Goal: Task Accomplishment & Management: Use online tool/utility

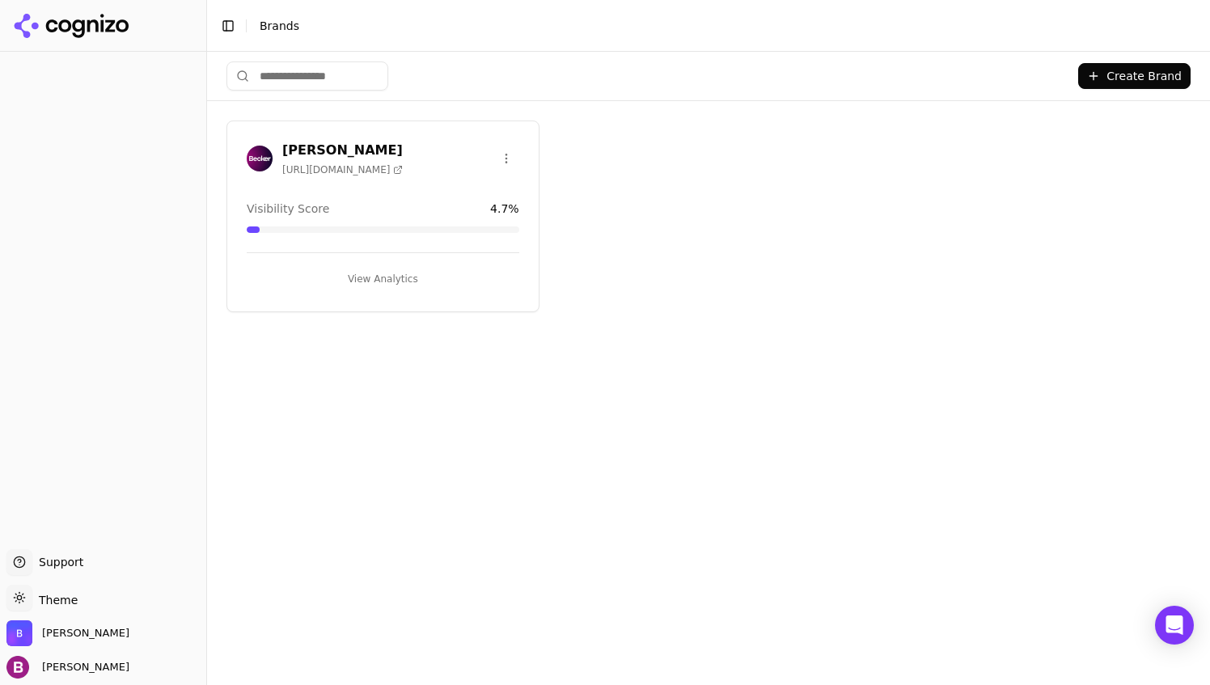
click at [390, 273] on button "View Analytics" at bounding box center [383, 279] width 273 height 26
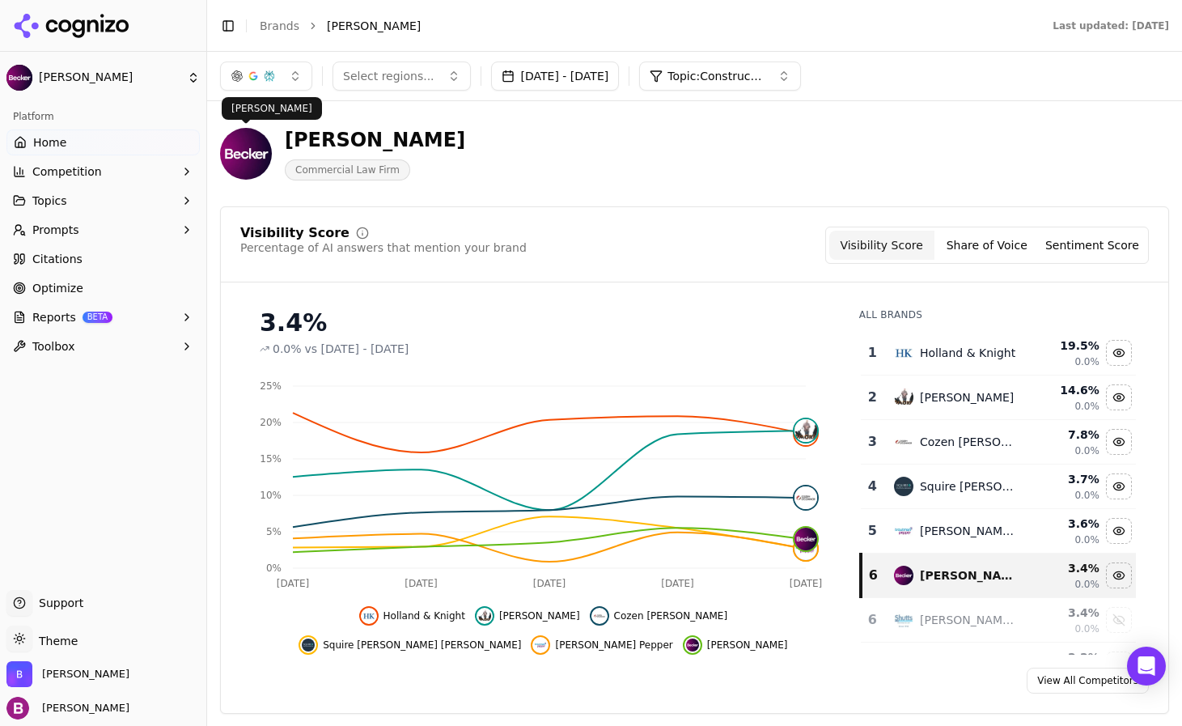
click at [764, 79] on span "Topic: Construction law" at bounding box center [715, 76] width 97 height 16
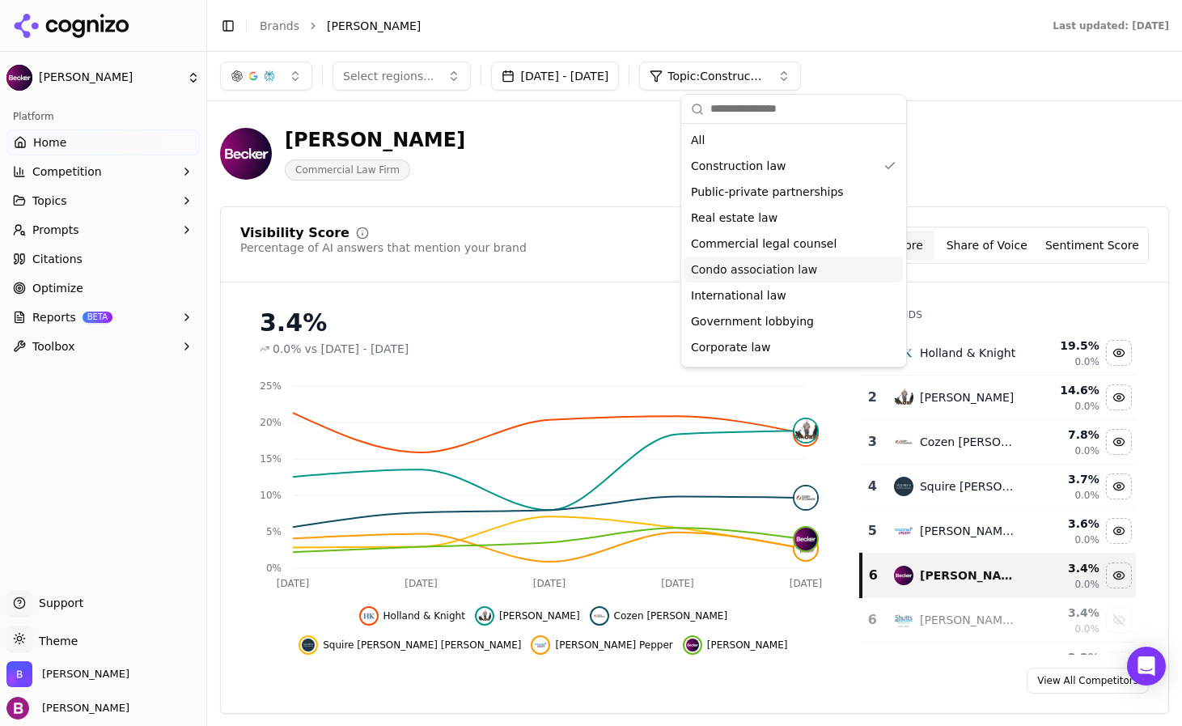
click at [759, 268] on span "Condo association law" at bounding box center [754, 269] width 126 height 16
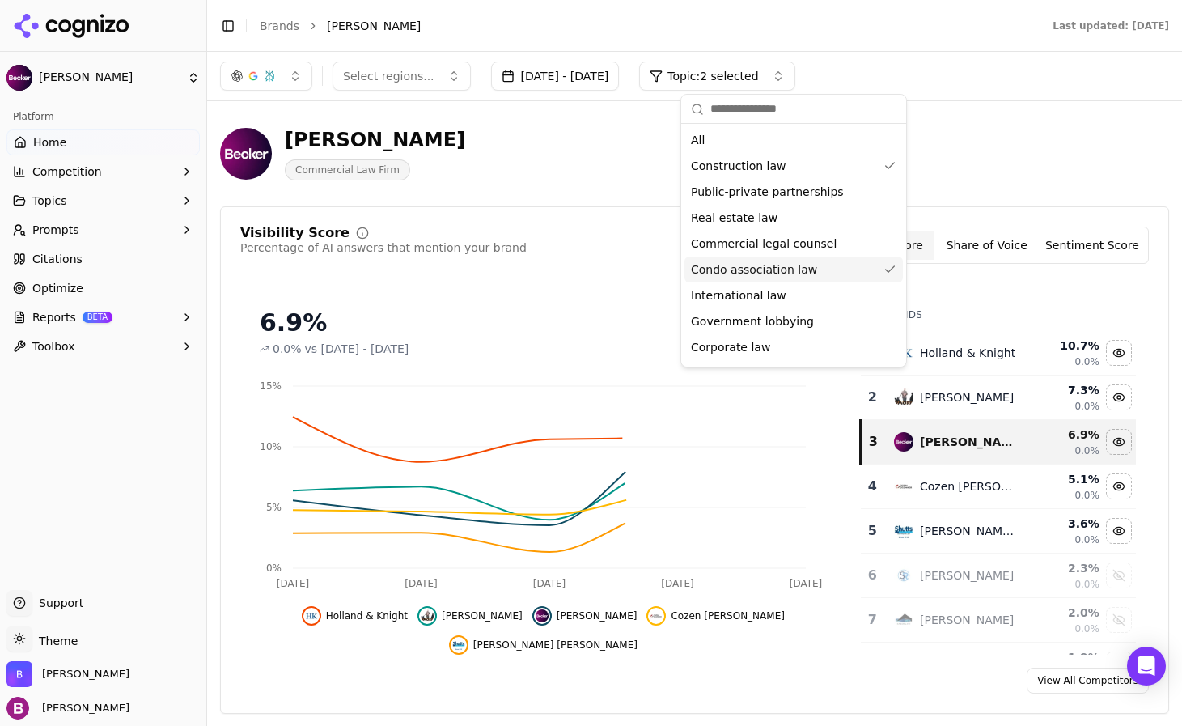
click at [589, 178] on div "[PERSON_NAME] Commercial Law Firm" at bounding box center [582, 153] width 725 height 53
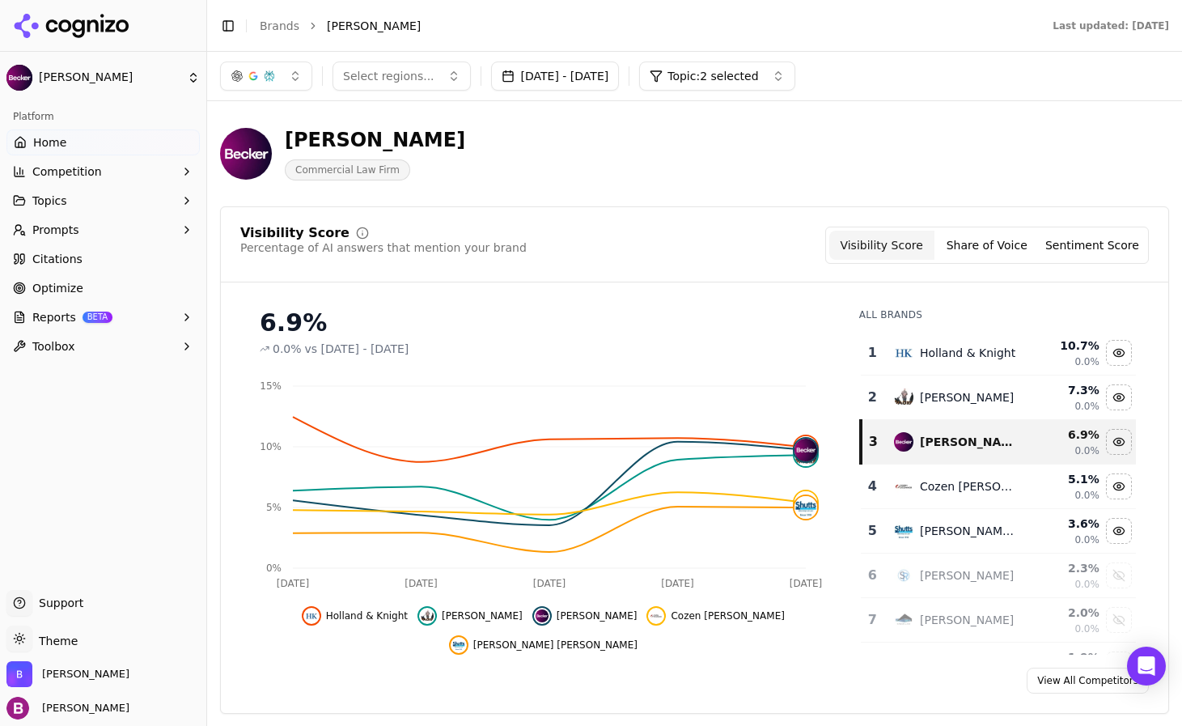
click at [408, 128] on div "[PERSON_NAME] Commercial Law Firm" at bounding box center [582, 153] width 725 height 53
click at [524, 80] on button "[DATE] - [DATE]" at bounding box center [555, 75] width 129 height 29
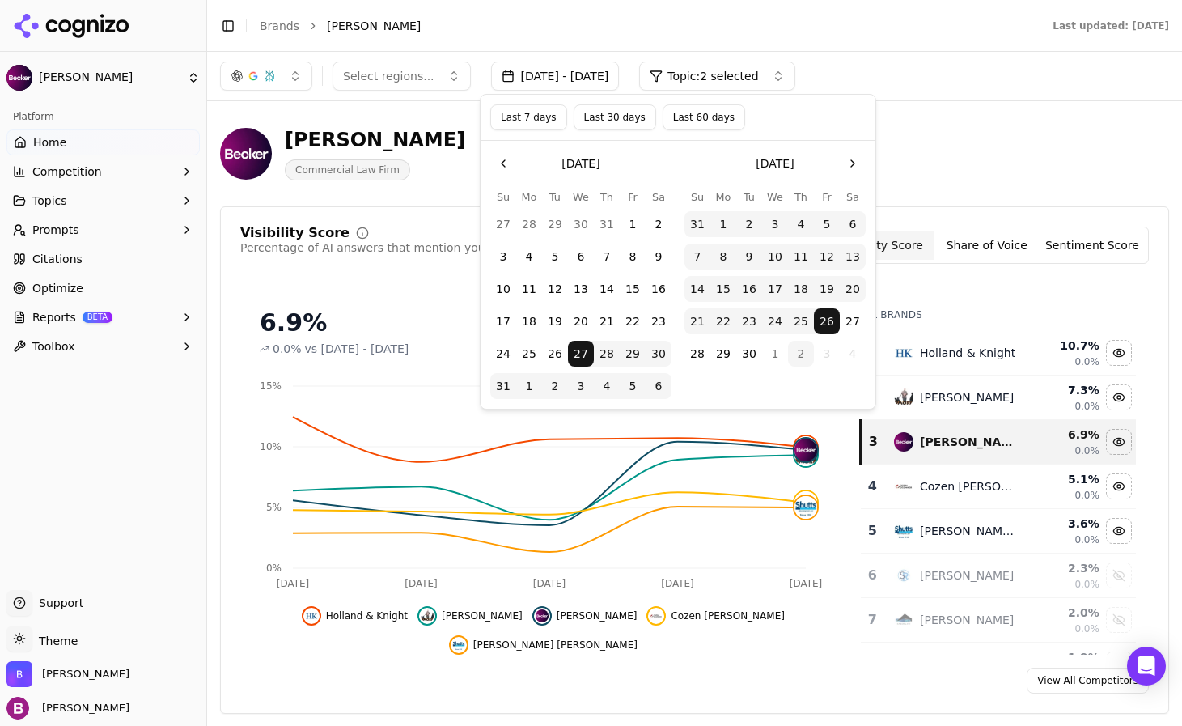
click at [534, 121] on button "Last 7 days" at bounding box center [528, 117] width 77 height 26
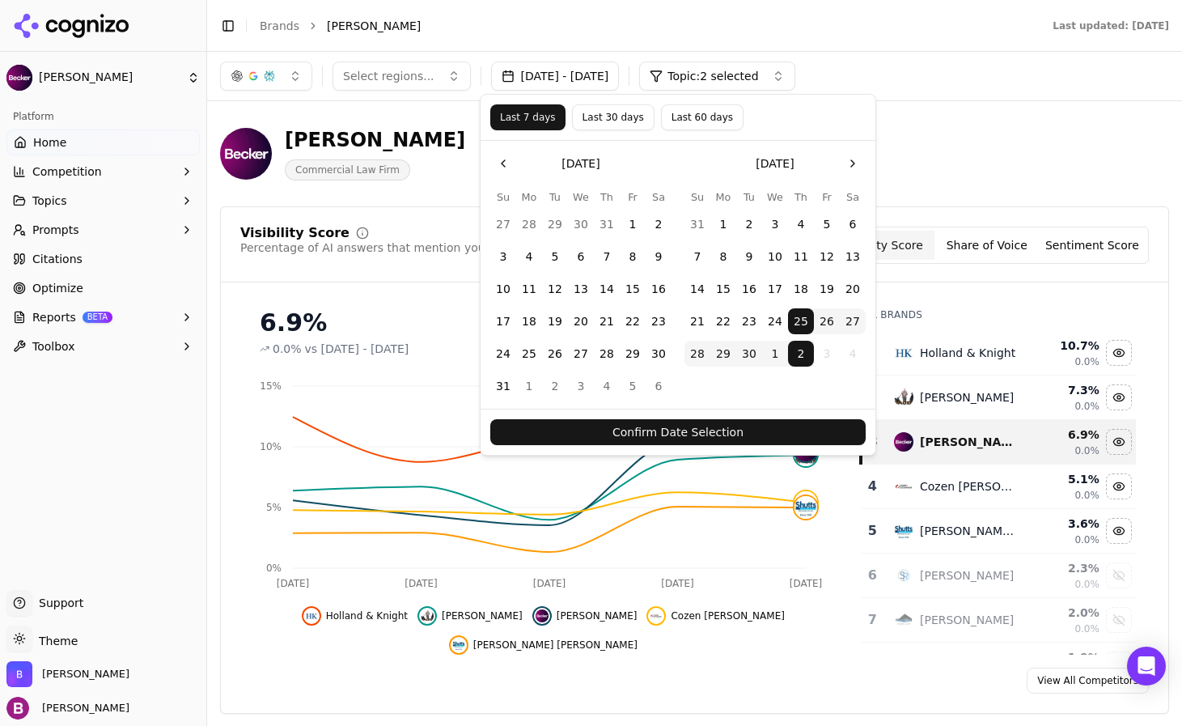
click at [686, 422] on button "Confirm Date Selection" at bounding box center [677, 432] width 375 height 26
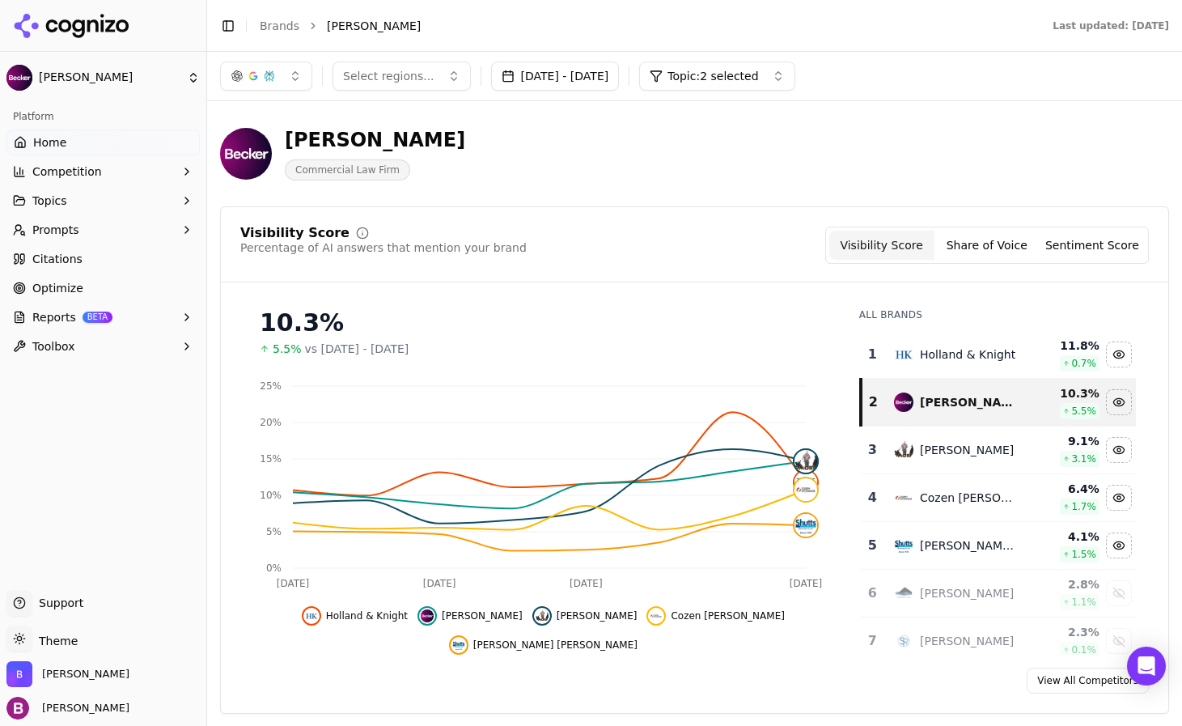
click at [578, 81] on button "[DATE] - [DATE]" at bounding box center [555, 75] width 129 height 29
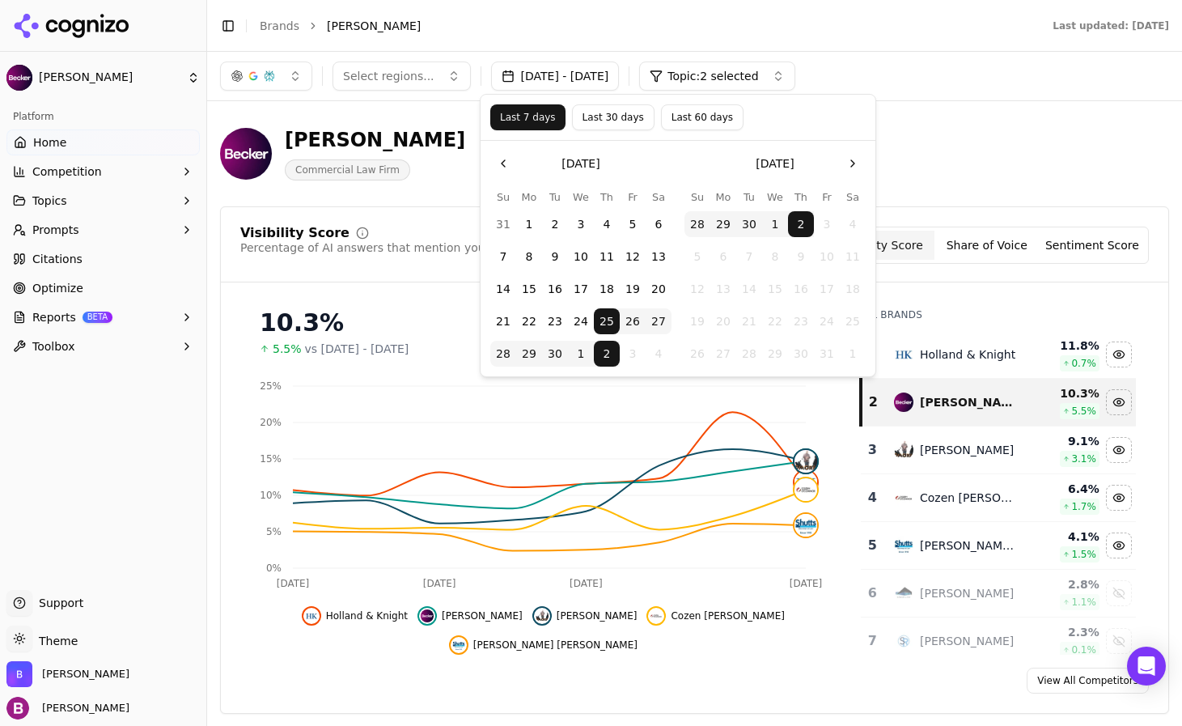
click at [604, 281] on button "18" at bounding box center [607, 289] width 26 height 26
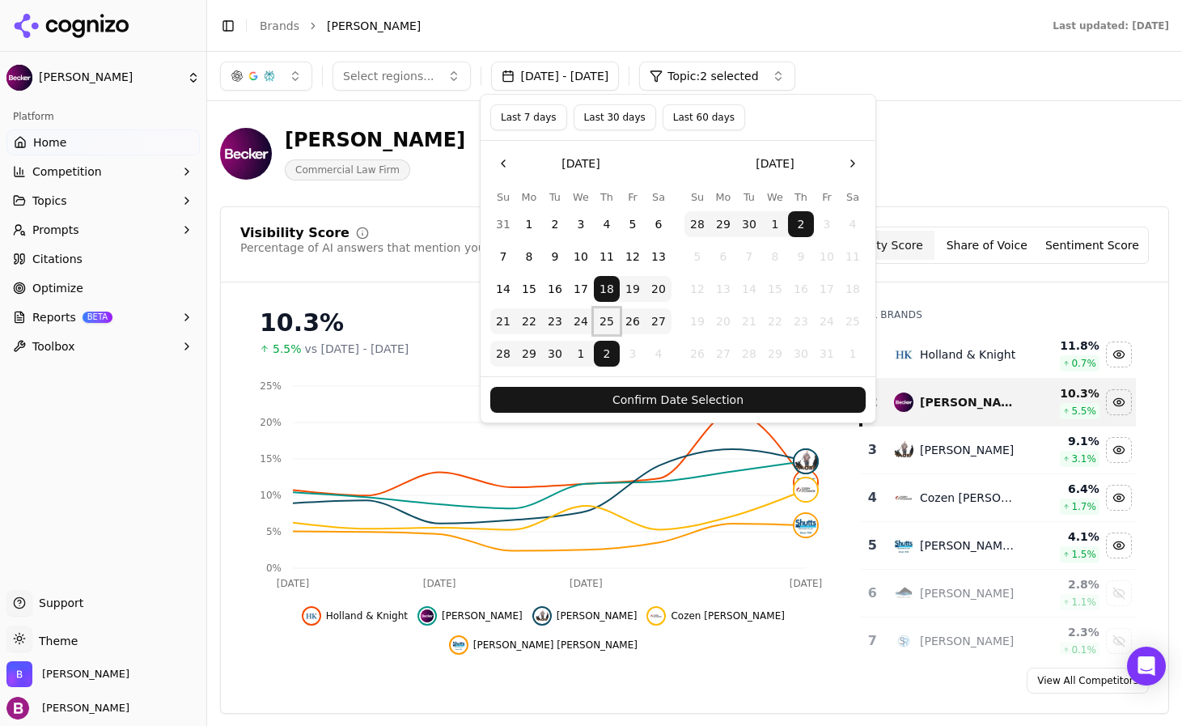
click at [600, 316] on button "25" at bounding box center [607, 321] width 26 height 26
click at [665, 394] on button "Confirm Date Selection" at bounding box center [677, 400] width 375 height 26
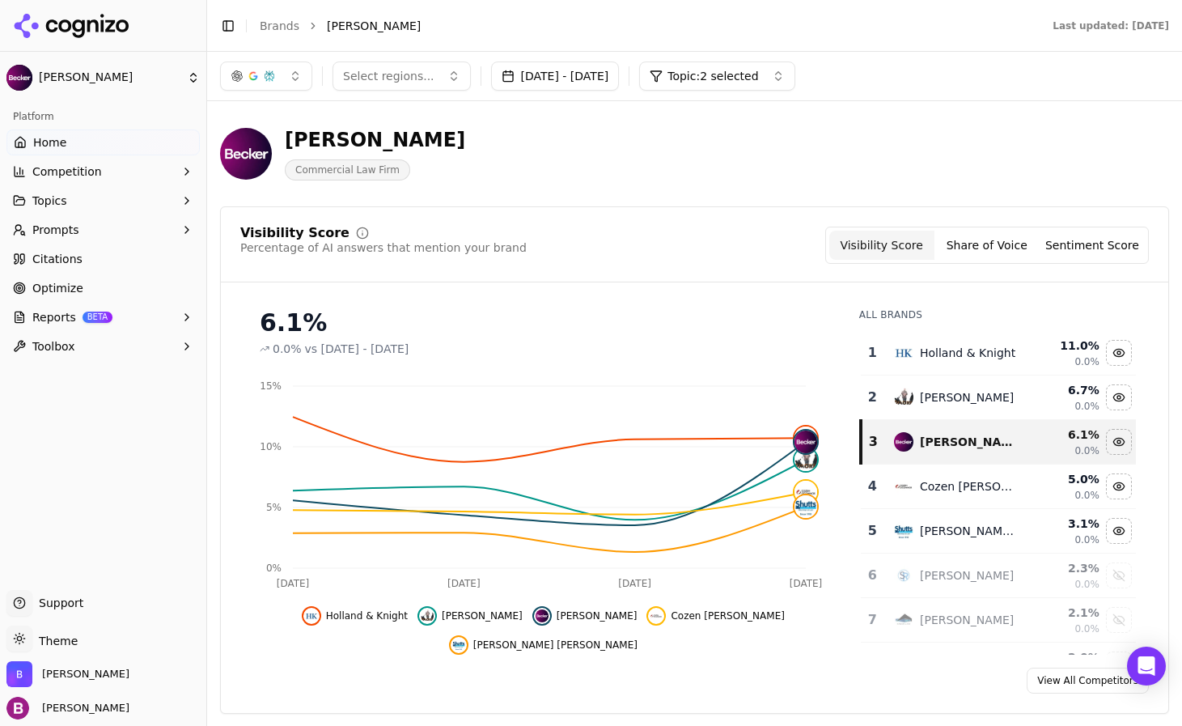
click at [358, 272] on div "Visibility Score Percentage of AI answers that mention your brand Visibility Sc…" at bounding box center [694, 254] width 947 height 56
click at [620, 82] on button "[DATE] - [DATE]" at bounding box center [555, 75] width 129 height 29
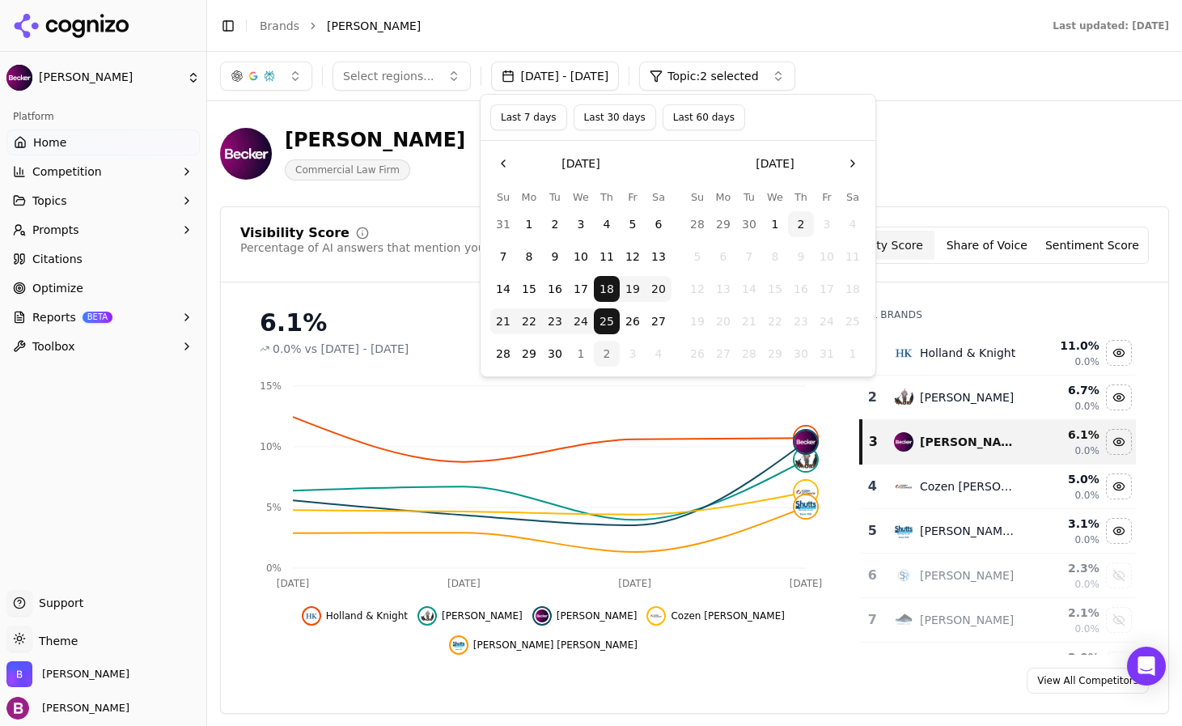
click at [607, 116] on button "Last 30 days" at bounding box center [614, 117] width 83 height 26
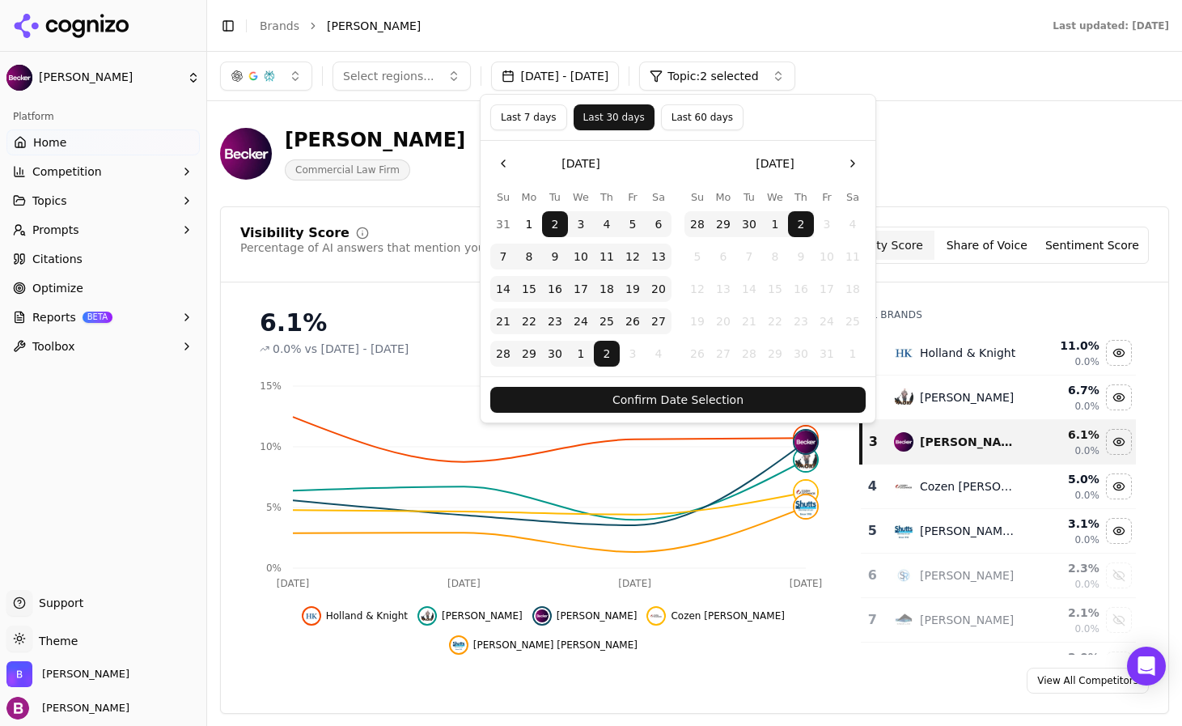
click at [683, 114] on button "Last 60 days" at bounding box center [702, 117] width 83 height 26
click at [591, 111] on button "Last 30 days" at bounding box center [614, 117] width 83 height 26
click at [503, 166] on button "Go to the Previous Month" at bounding box center [503, 163] width 26 height 26
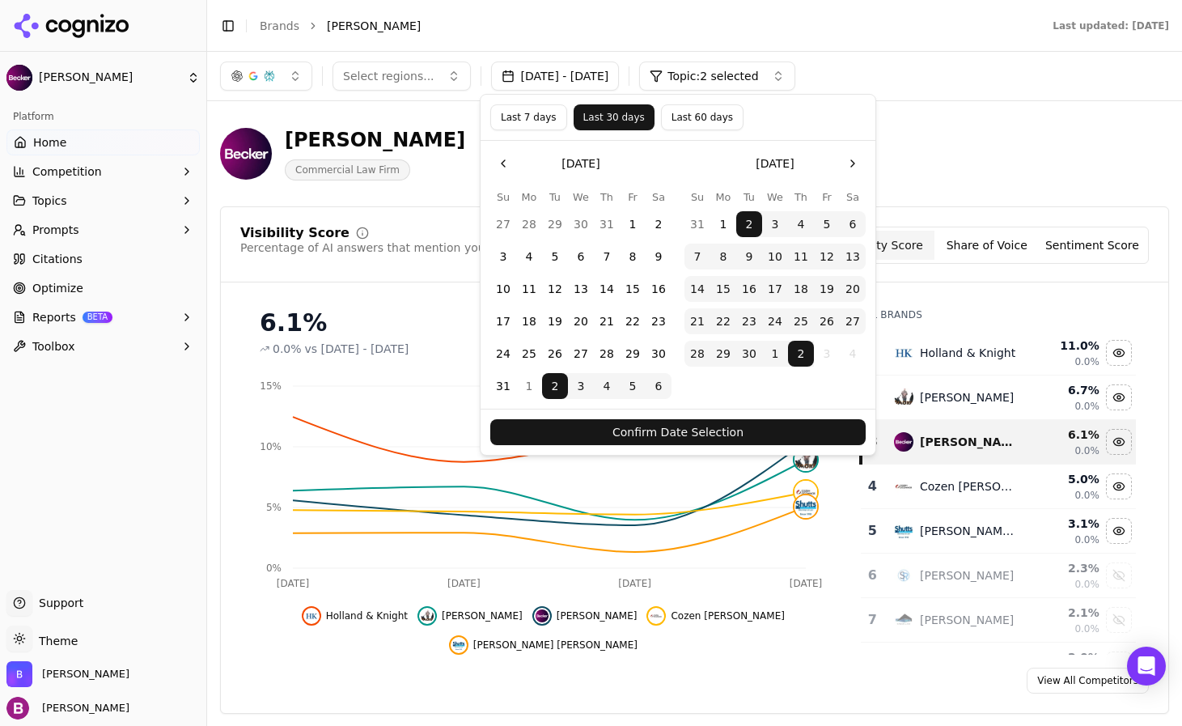
click at [503, 166] on button "Go to the Previous Month" at bounding box center [503, 163] width 26 height 26
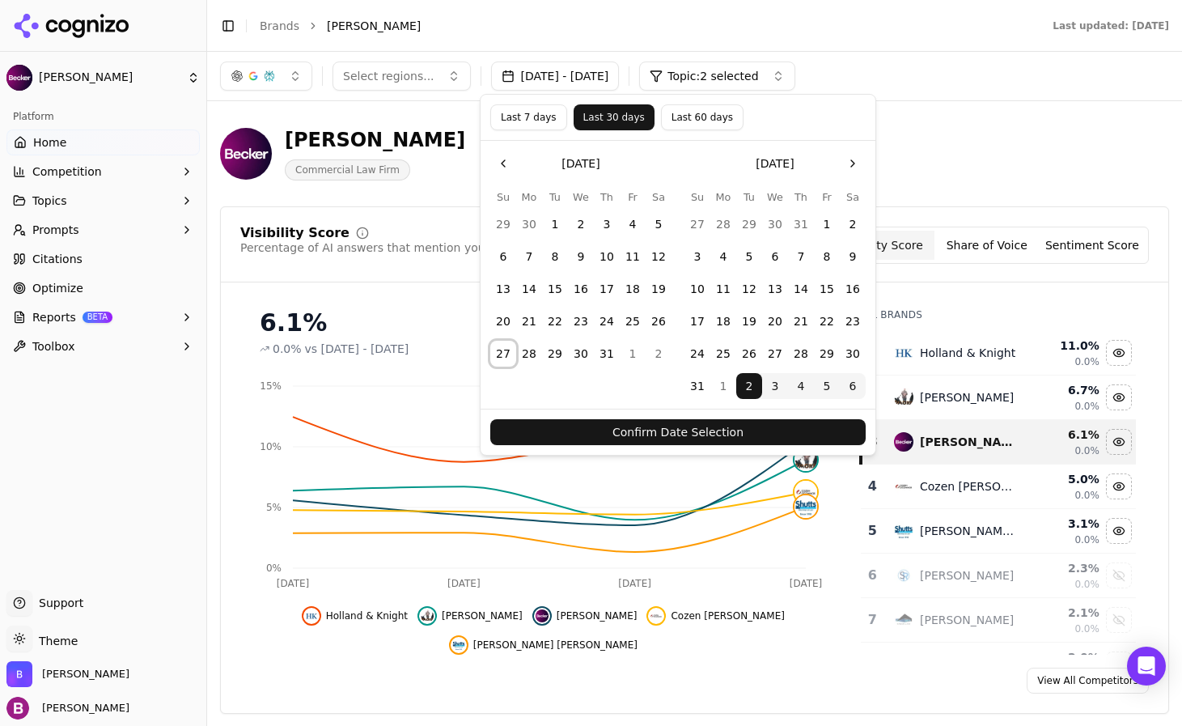
click at [505, 352] on button "27" at bounding box center [503, 354] width 26 height 26
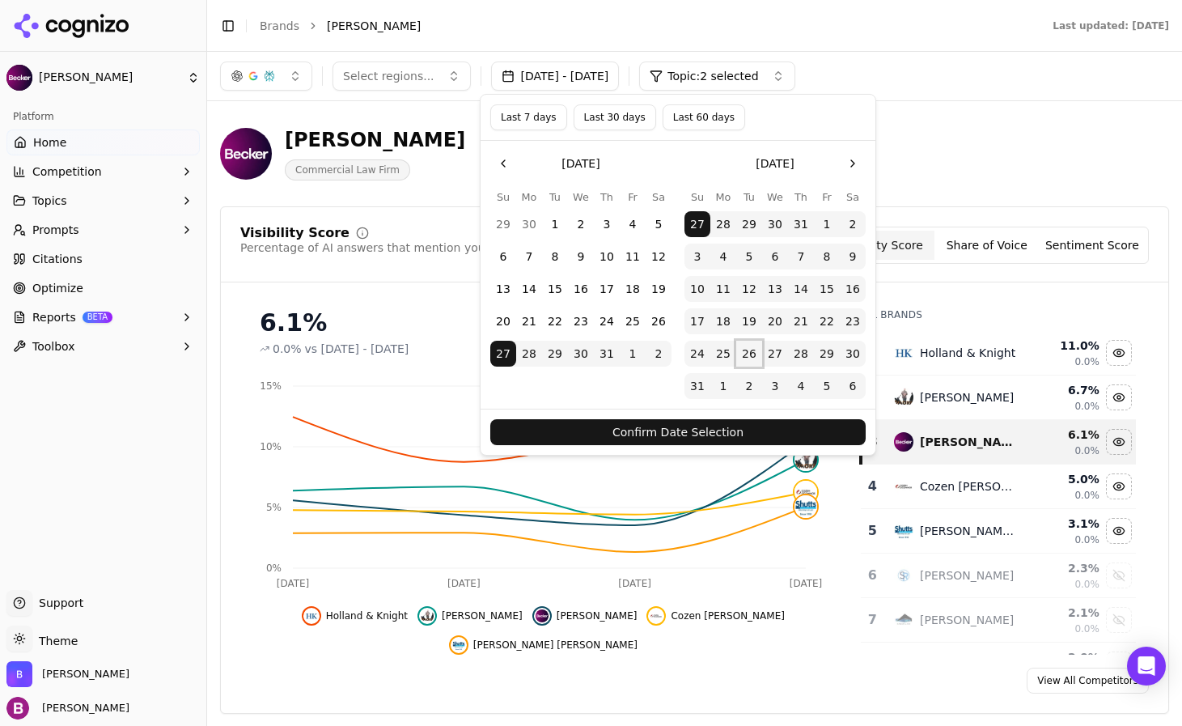
click at [753, 357] on button "26" at bounding box center [749, 354] width 26 height 26
click at [734, 439] on button "Confirm Date Selection" at bounding box center [677, 432] width 375 height 26
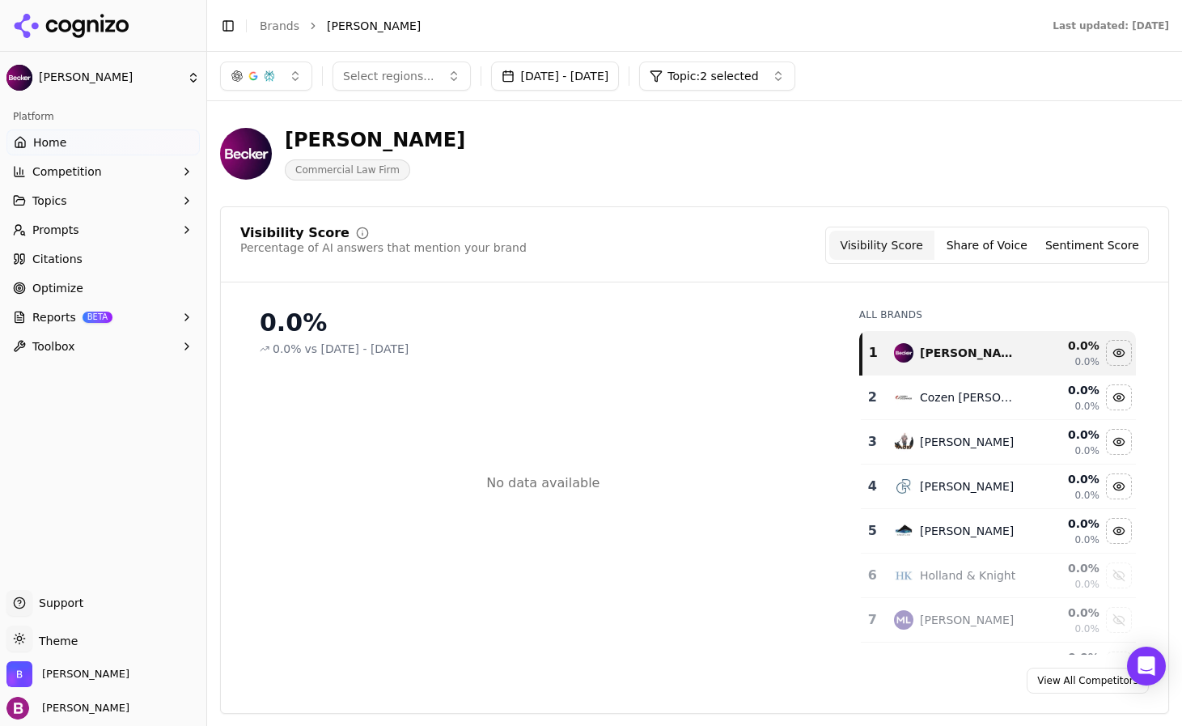
click at [493, 153] on div "[PERSON_NAME] Commercial Law Firm" at bounding box center [582, 153] width 725 height 53
click at [534, 70] on button "[DATE] - [DATE]" at bounding box center [555, 75] width 129 height 29
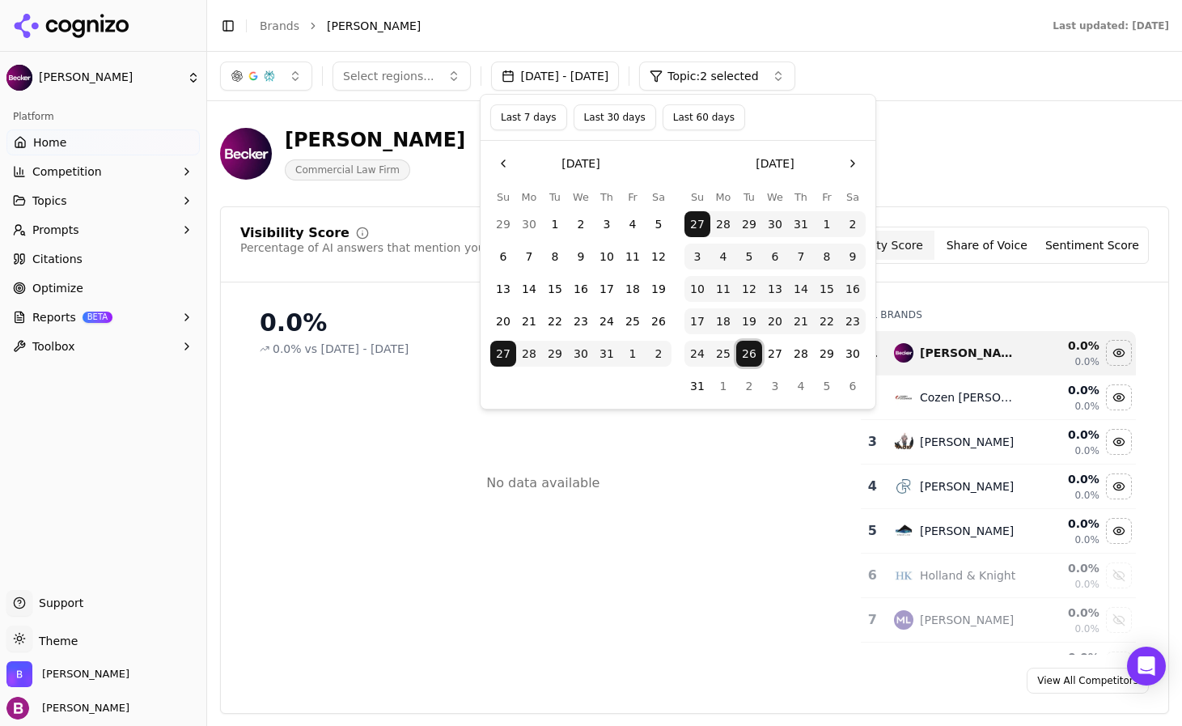
click at [750, 349] on button "26" at bounding box center [749, 354] width 26 height 26
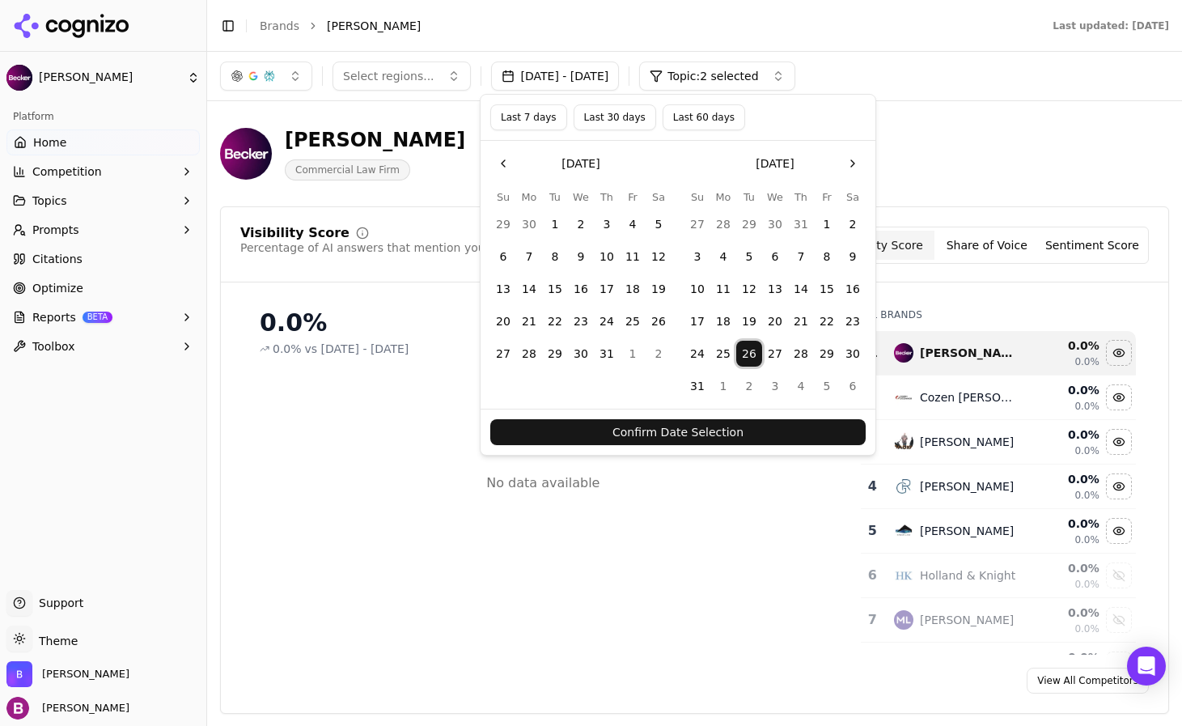
click at [743, 385] on button "2" at bounding box center [749, 386] width 26 height 26
click at [743, 434] on button "Confirm Date Selection" at bounding box center [677, 432] width 375 height 26
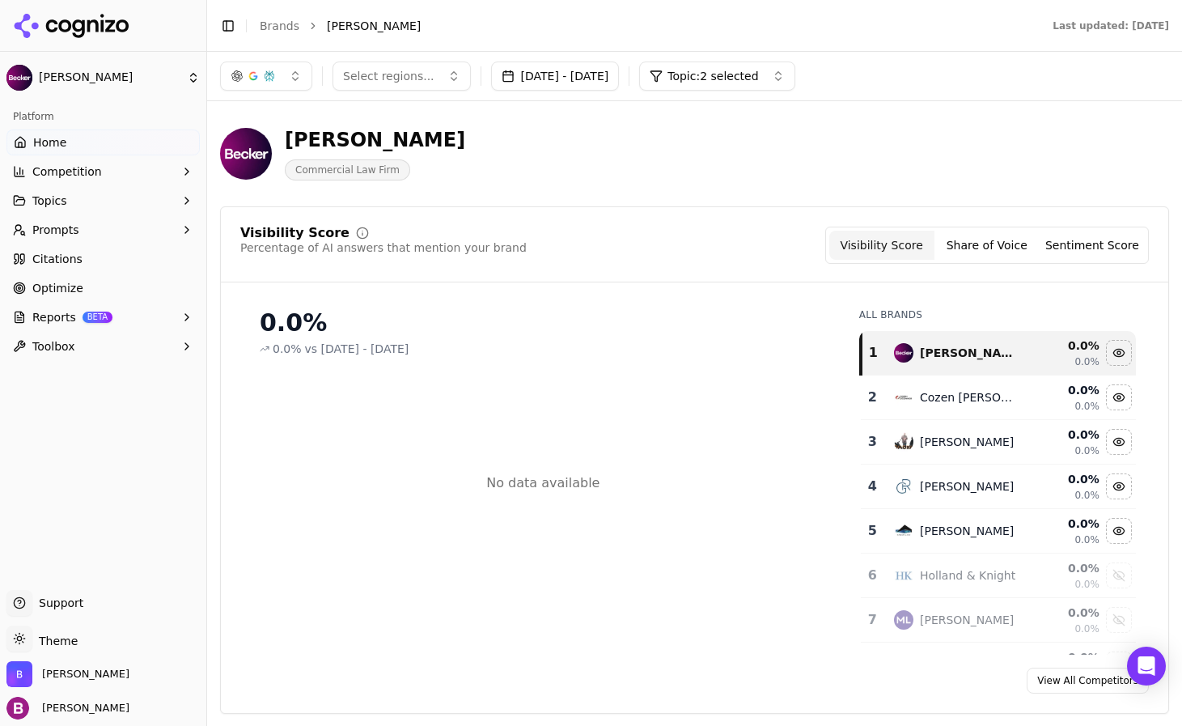
click at [584, 90] on button "[DATE] - [DATE]" at bounding box center [555, 75] width 129 height 29
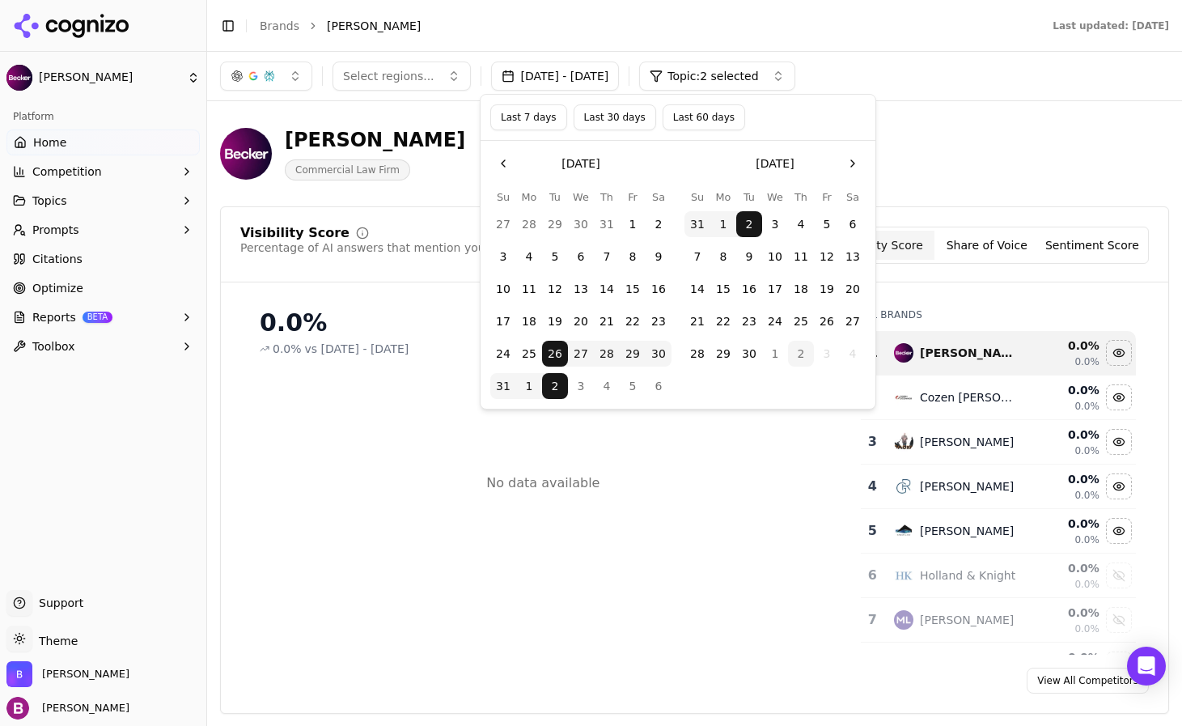
click at [773, 264] on button "10" at bounding box center [775, 256] width 26 height 26
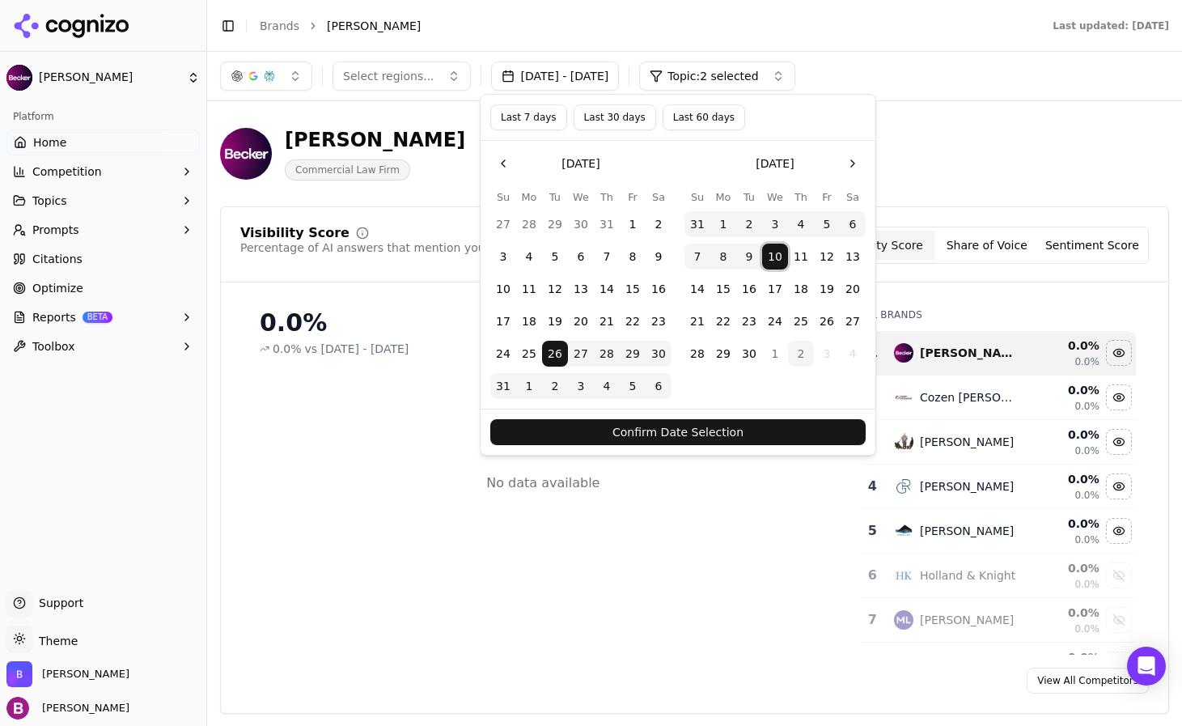
click at [772, 289] on button "17" at bounding box center [775, 289] width 26 height 26
click at [759, 428] on button "Confirm Date Selection" at bounding box center [677, 432] width 375 height 26
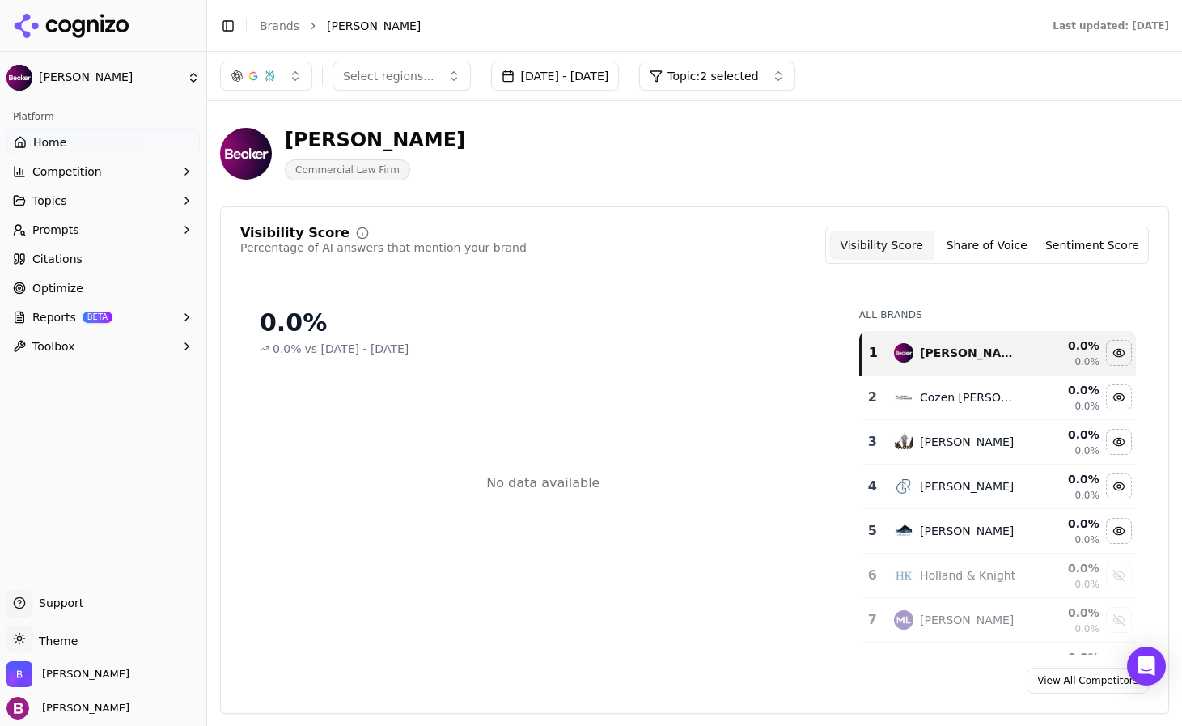
click at [620, 81] on button "[DATE] - [DATE]" at bounding box center [555, 75] width 129 height 29
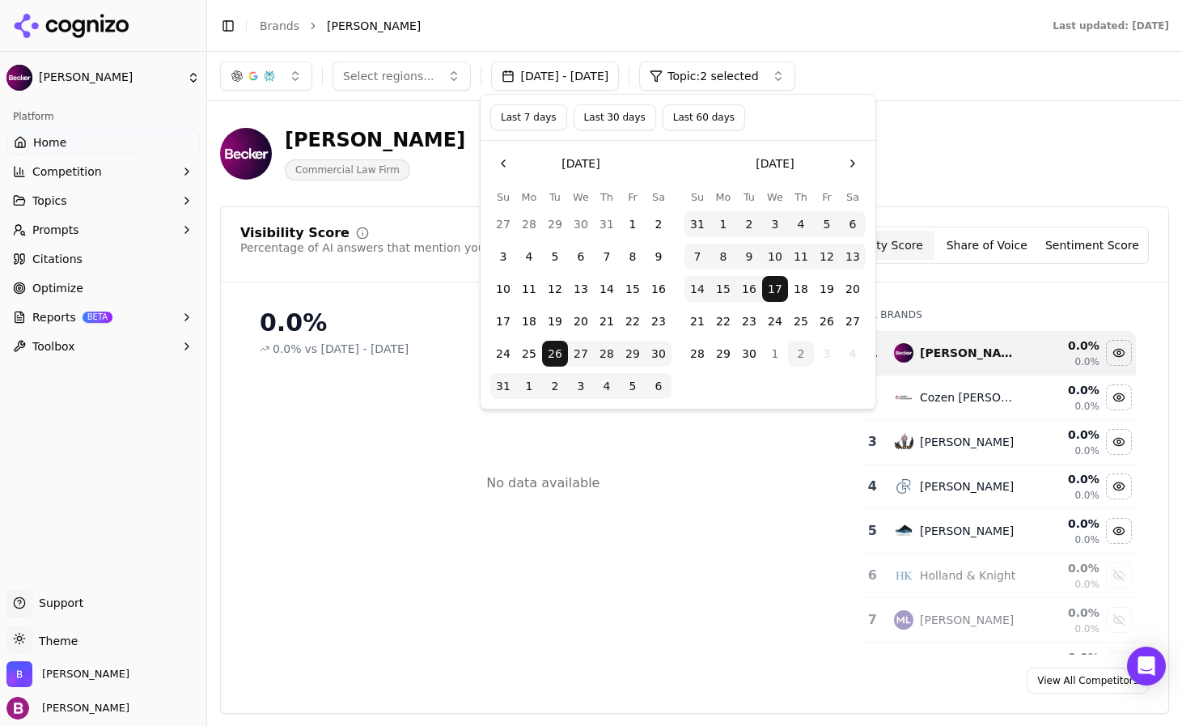
click at [774, 288] on button "17" at bounding box center [775, 289] width 26 height 26
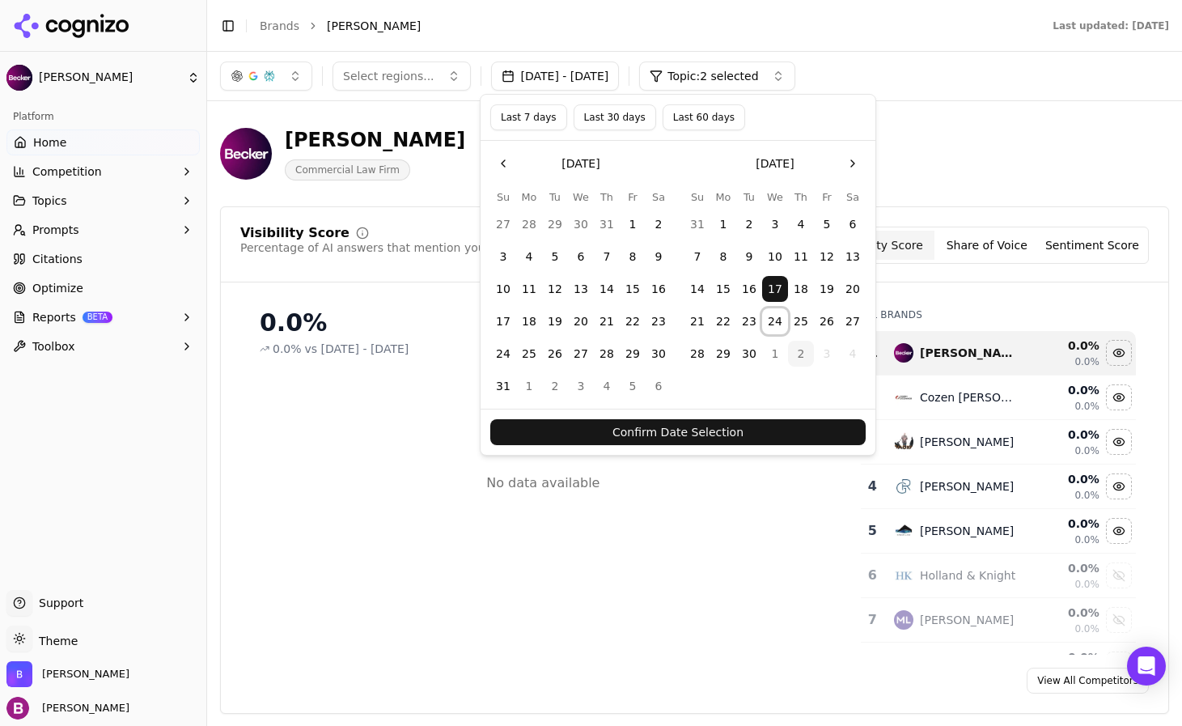
click at [778, 323] on button "24" at bounding box center [775, 321] width 26 height 26
click at [745, 427] on button "Confirm Date Selection" at bounding box center [677, 432] width 375 height 26
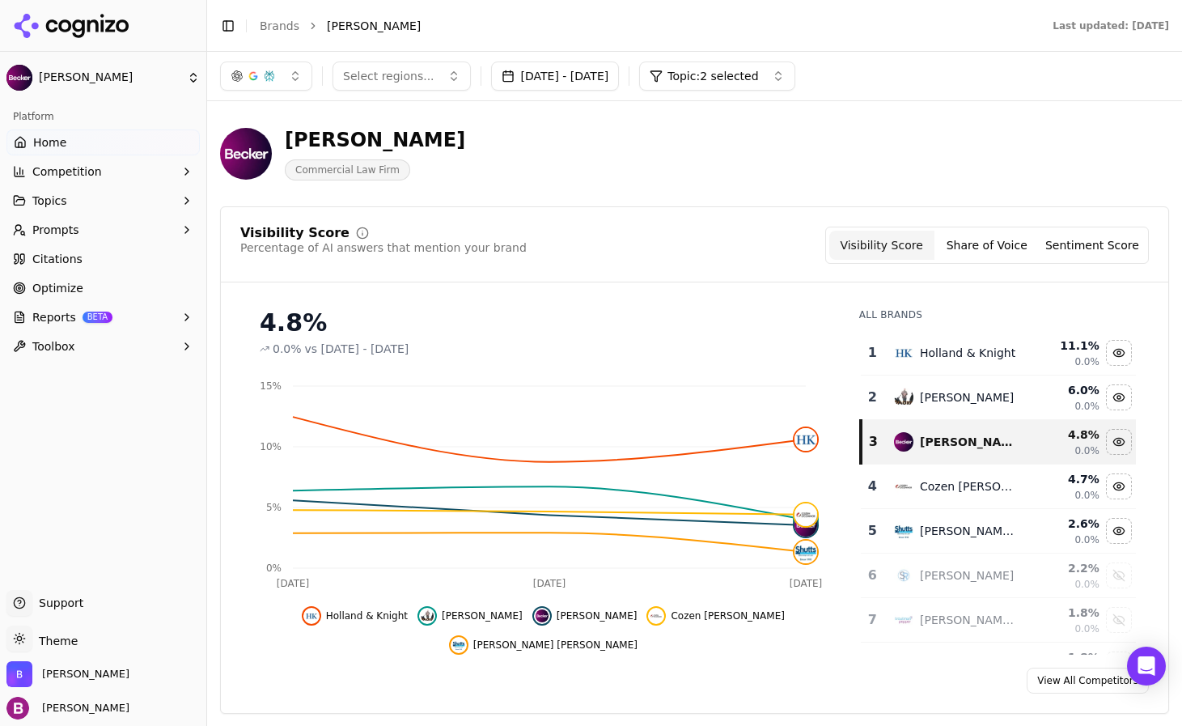
click at [562, 73] on button "[DATE] - [DATE]" at bounding box center [555, 75] width 129 height 29
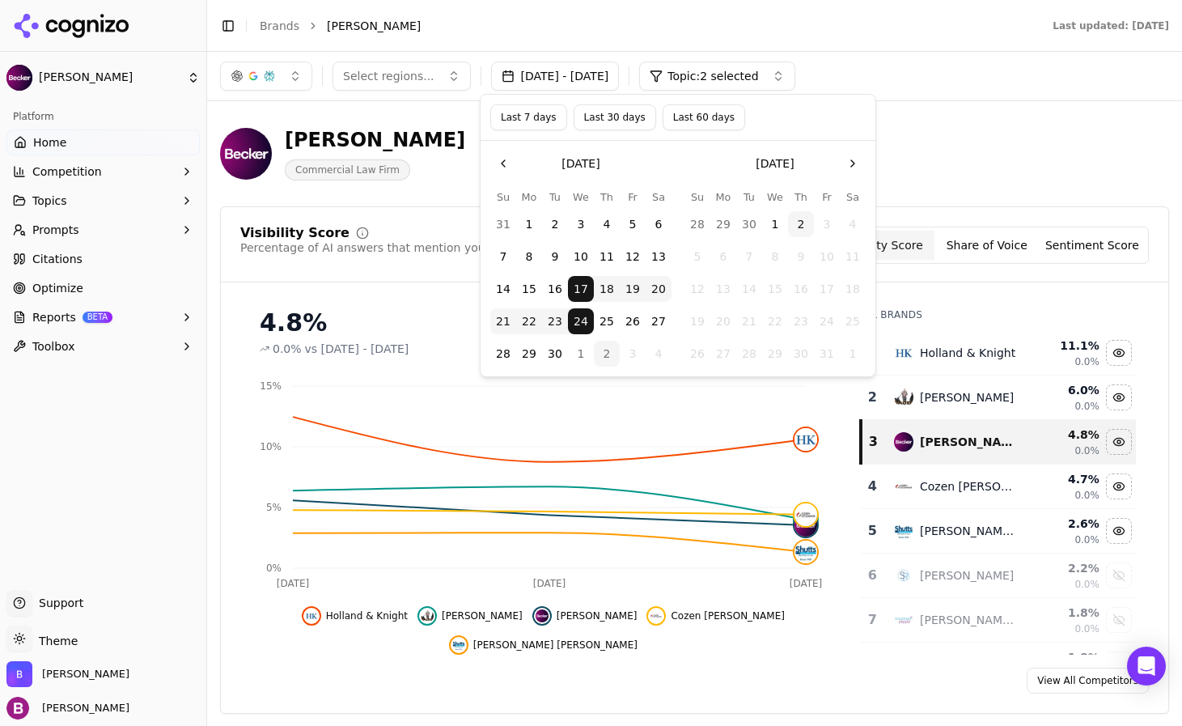
click at [501, 292] on button "14" at bounding box center [503, 289] width 26 height 26
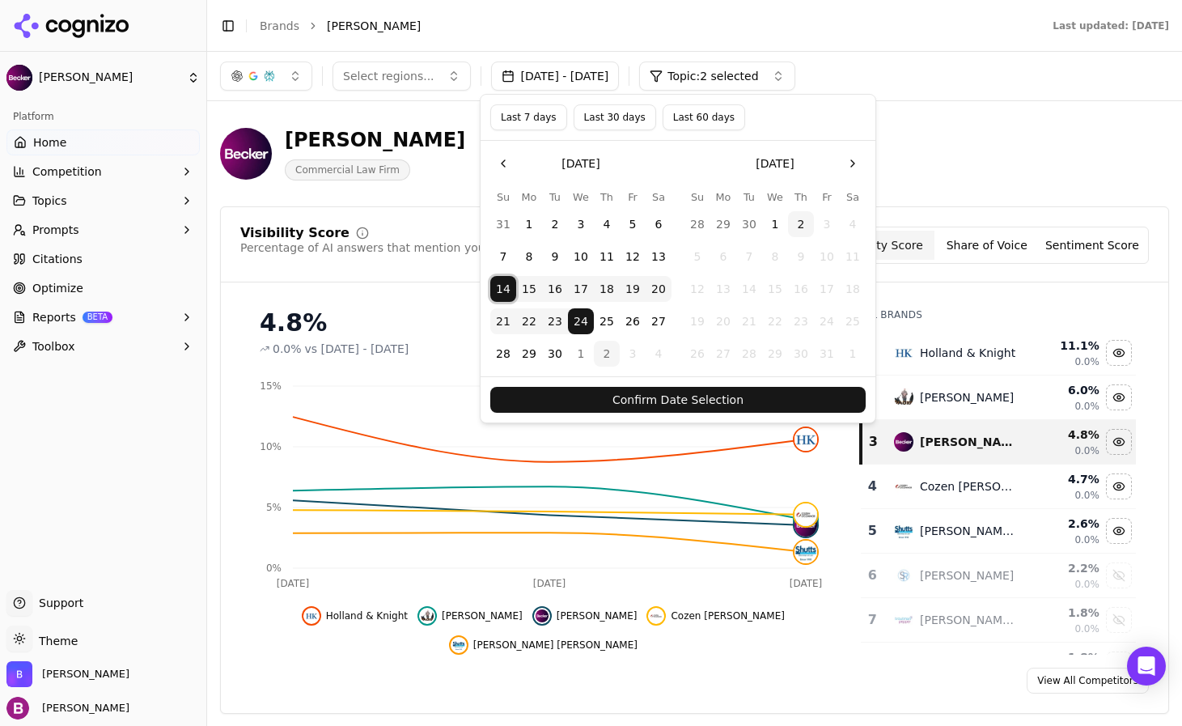
click at [660, 289] on button "20" at bounding box center [658, 289] width 26 height 26
click at [674, 404] on button "Confirm Date Selection" at bounding box center [677, 400] width 375 height 26
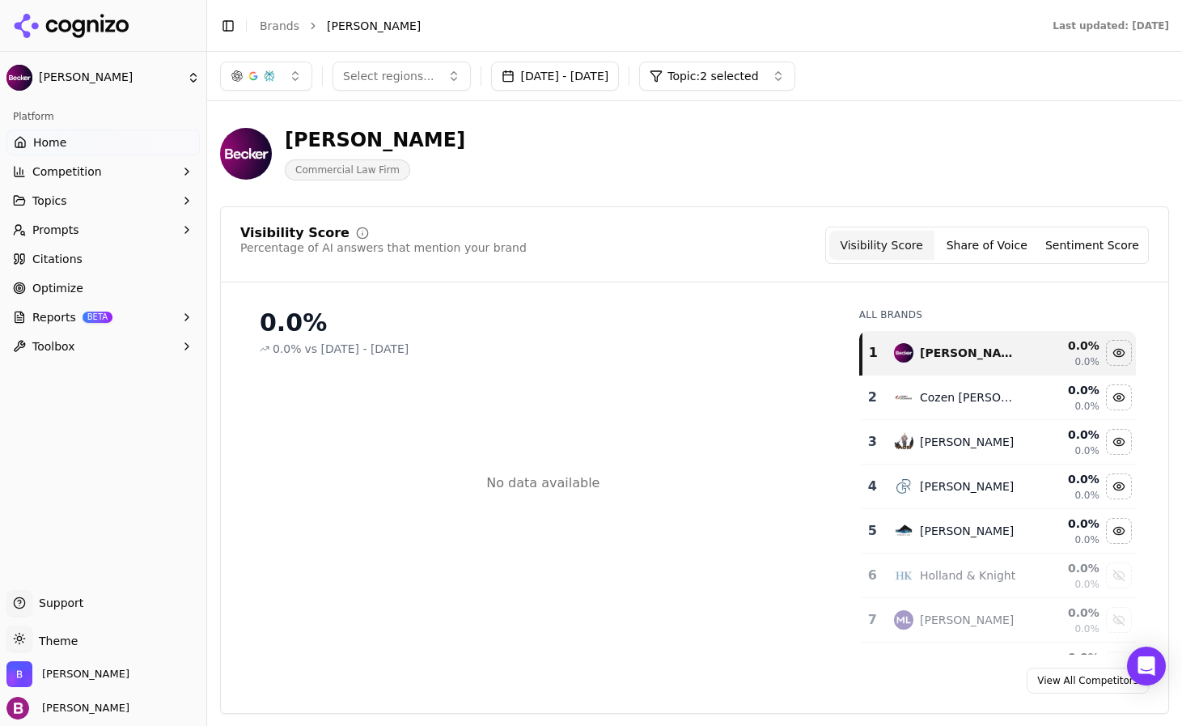
click at [556, 76] on button "[DATE] - [DATE]" at bounding box center [555, 75] width 129 height 29
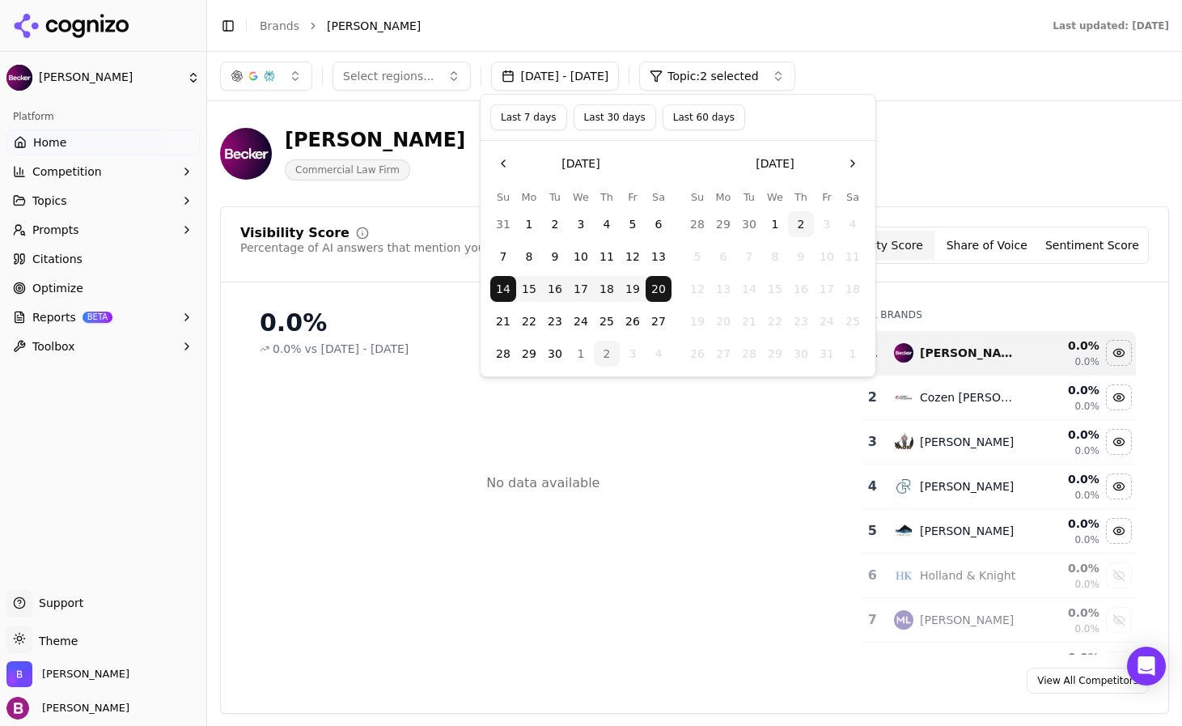
click at [536, 287] on button "15" at bounding box center [529, 289] width 26 height 26
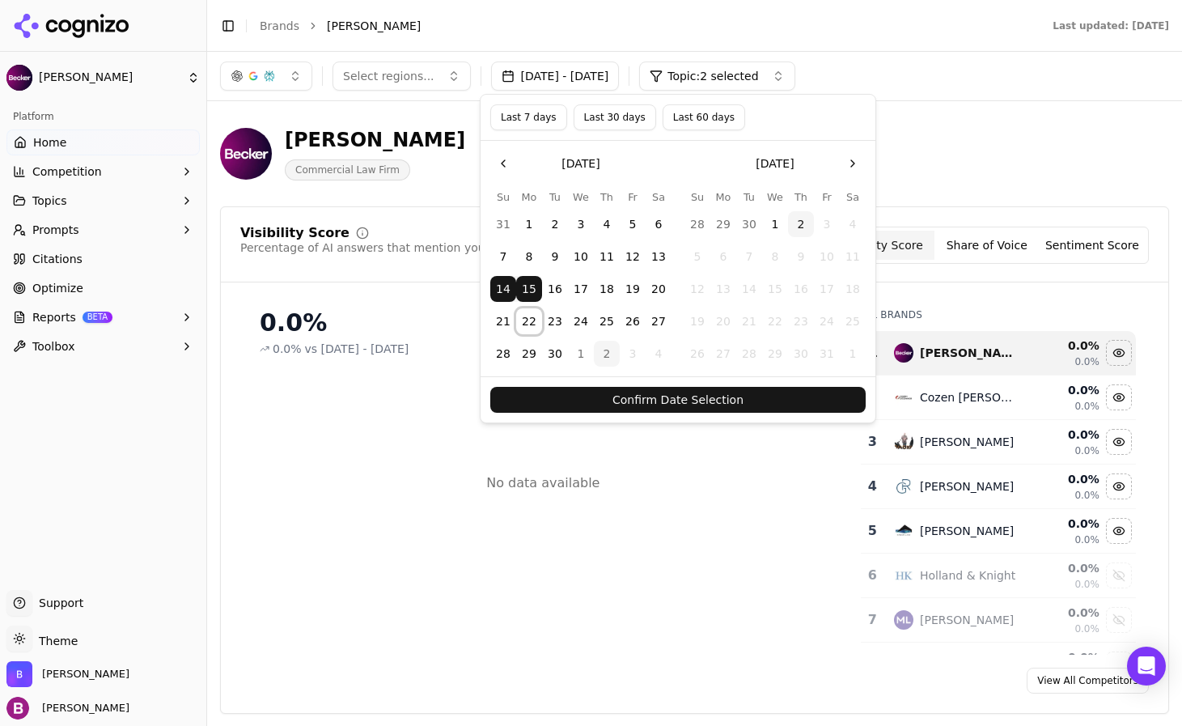
click at [536, 312] on button "22" at bounding box center [529, 321] width 26 height 26
click at [548, 385] on div "Confirm Date Selection" at bounding box center [677, 399] width 395 height 46
click at [550, 402] on button "Confirm Date Selection" at bounding box center [677, 400] width 375 height 26
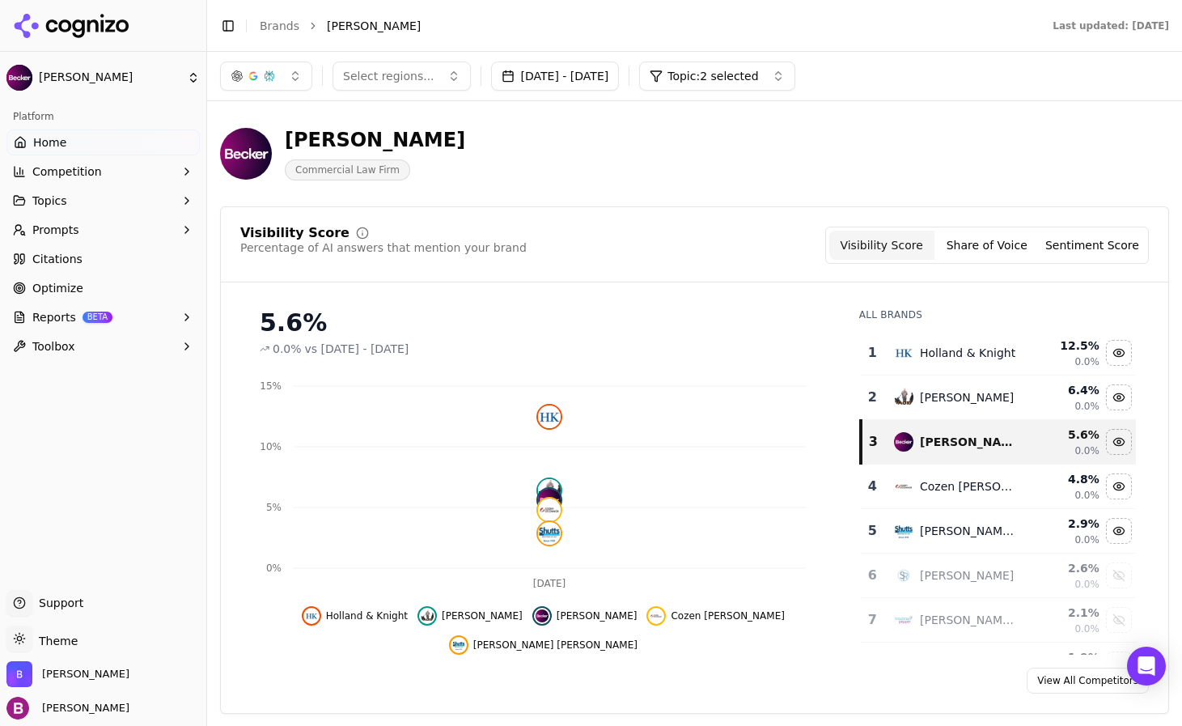
click at [620, 81] on button "[DATE] - [DATE]" at bounding box center [555, 75] width 129 height 29
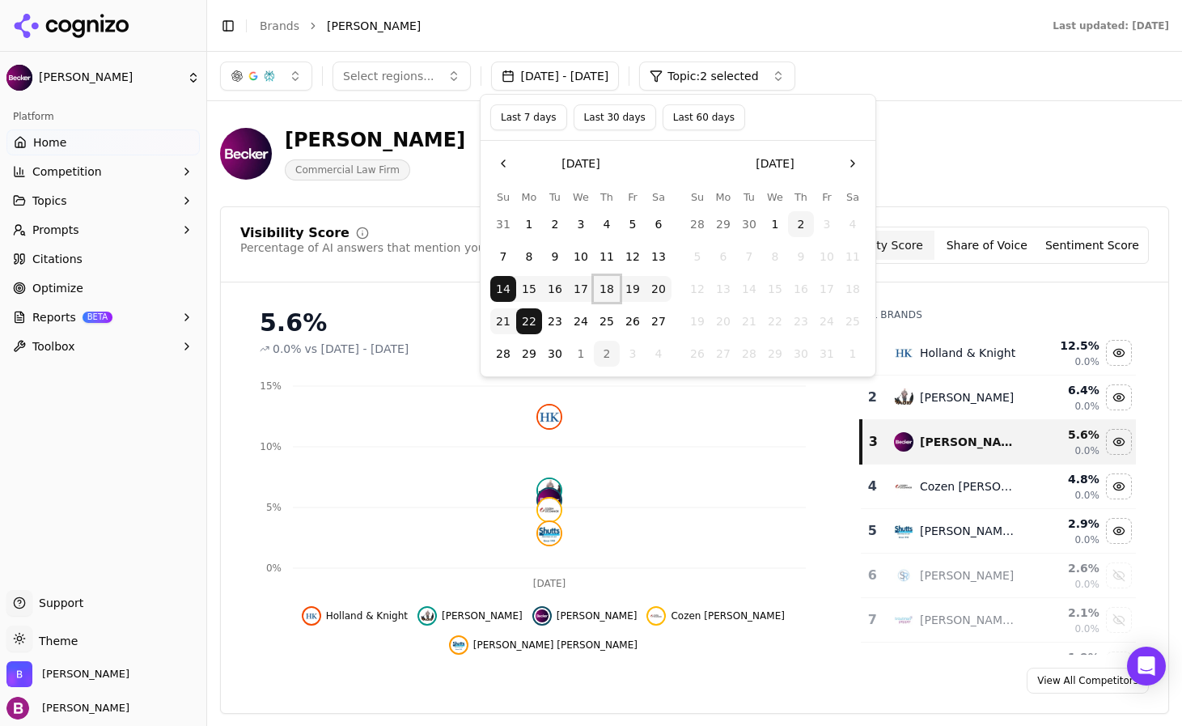
click at [603, 290] on button "18" at bounding box center [607, 289] width 26 height 26
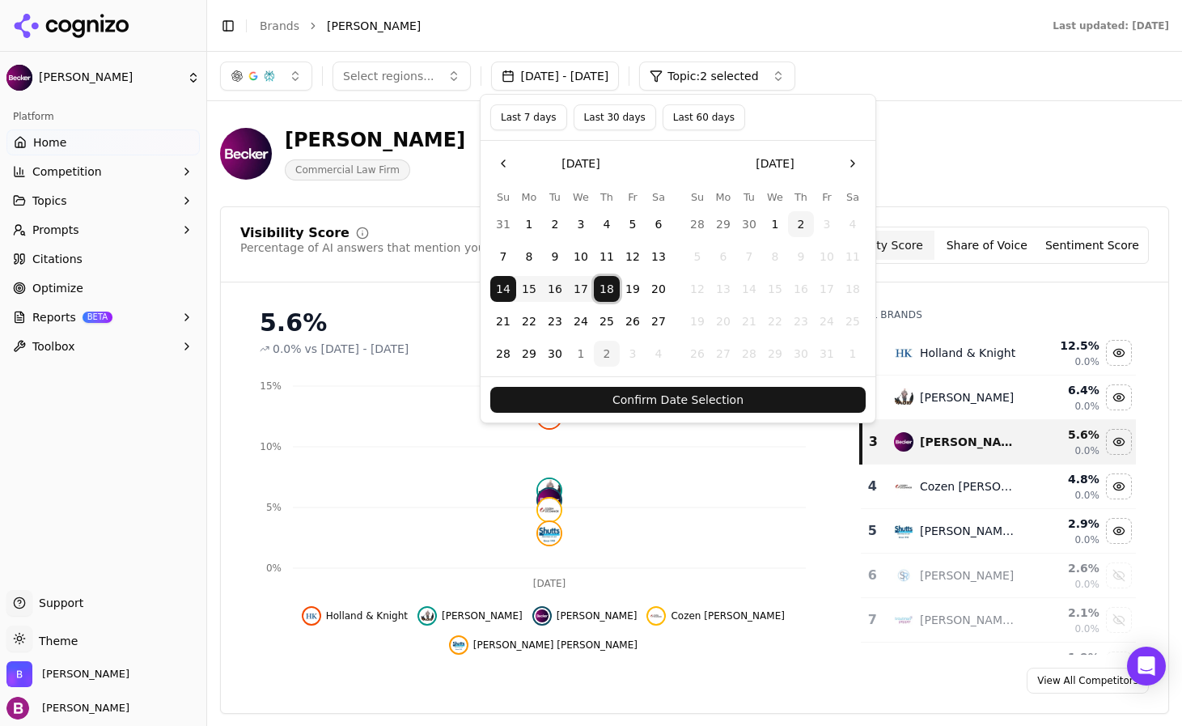
click at [607, 317] on button "25" at bounding box center [607, 321] width 26 height 26
click at [574, 286] on button "17" at bounding box center [581, 289] width 26 height 26
click at [582, 314] on button "24" at bounding box center [581, 321] width 26 height 26
click at [576, 290] on button "17" at bounding box center [581, 289] width 26 height 26
click at [504, 280] on button "14" at bounding box center [503, 289] width 26 height 26
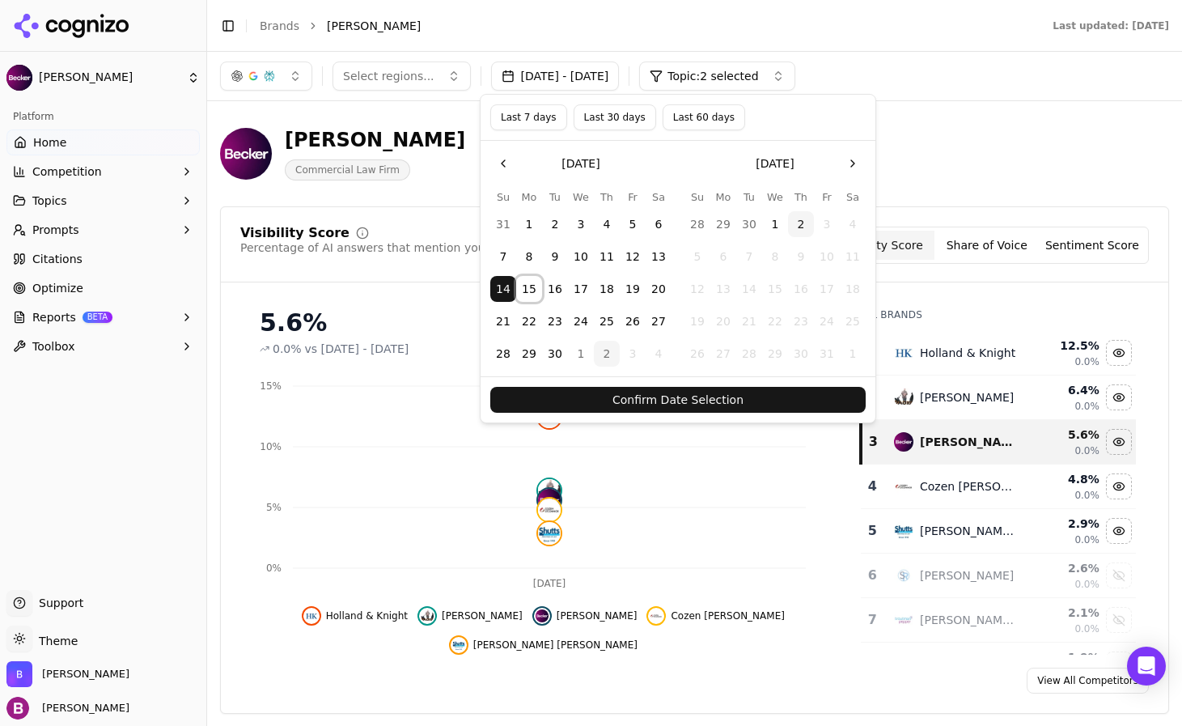
click at [524, 286] on button "15" at bounding box center [529, 289] width 26 height 26
click at [544, 287] on button "16" at bounding box center [555, 289] width 26 height 26
click at [584, 318] on button "24" at bounding box center [581, 321] width 26 height 26
click at [596, 290] on button "18" at bounding box center [607, 289] width 26 height 26
click at [518, 283] on button "15" at bounding box center [529, 289] width 26 height 26
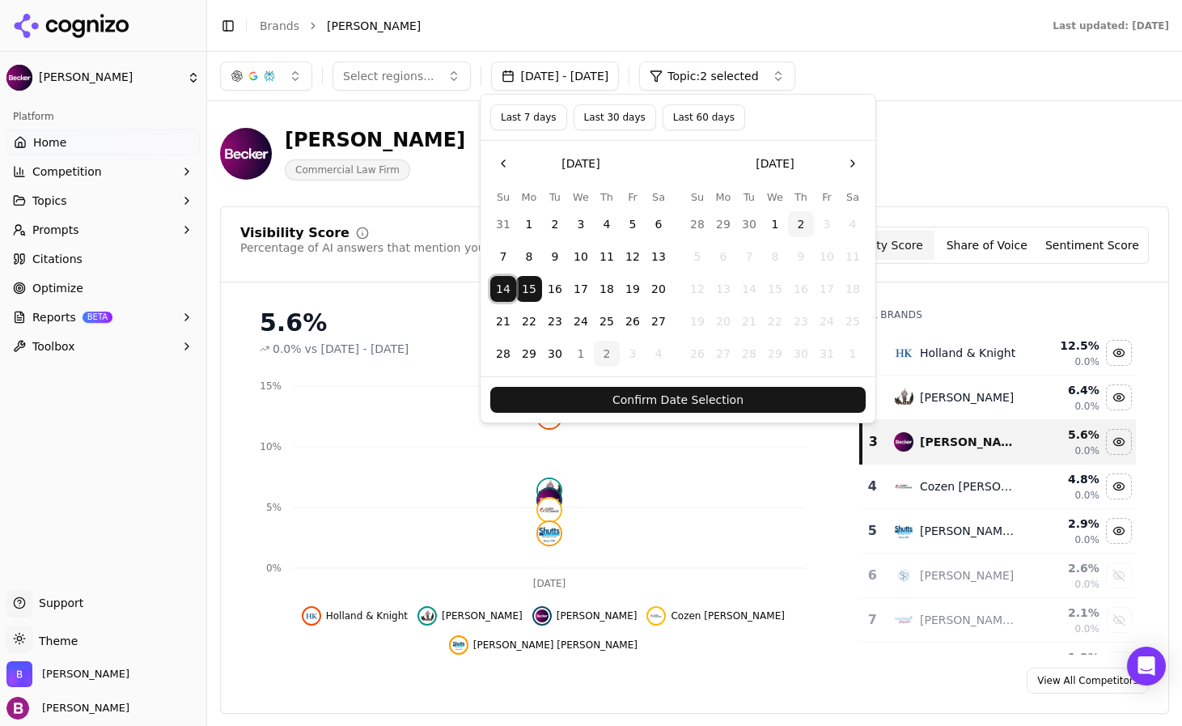
drag, startPoint x: 503, startPoint y: 286, endPoint x: 547, endPoint y: 287, distance: 43.7
click at [546, 287] on tr "14 15 16 17 18 19 20" at bounding box center [580, 289] width 181 height 26
click at [568, 288] on button "17" at bounding box center [581, 289] width 26 height 26
click at [586, 320] on button "24" at bounding box center [581, 321] width 26 height 26
click at [516, 114] on button "Last 7 days" at bounding box center [528, 117] width 77 height 26
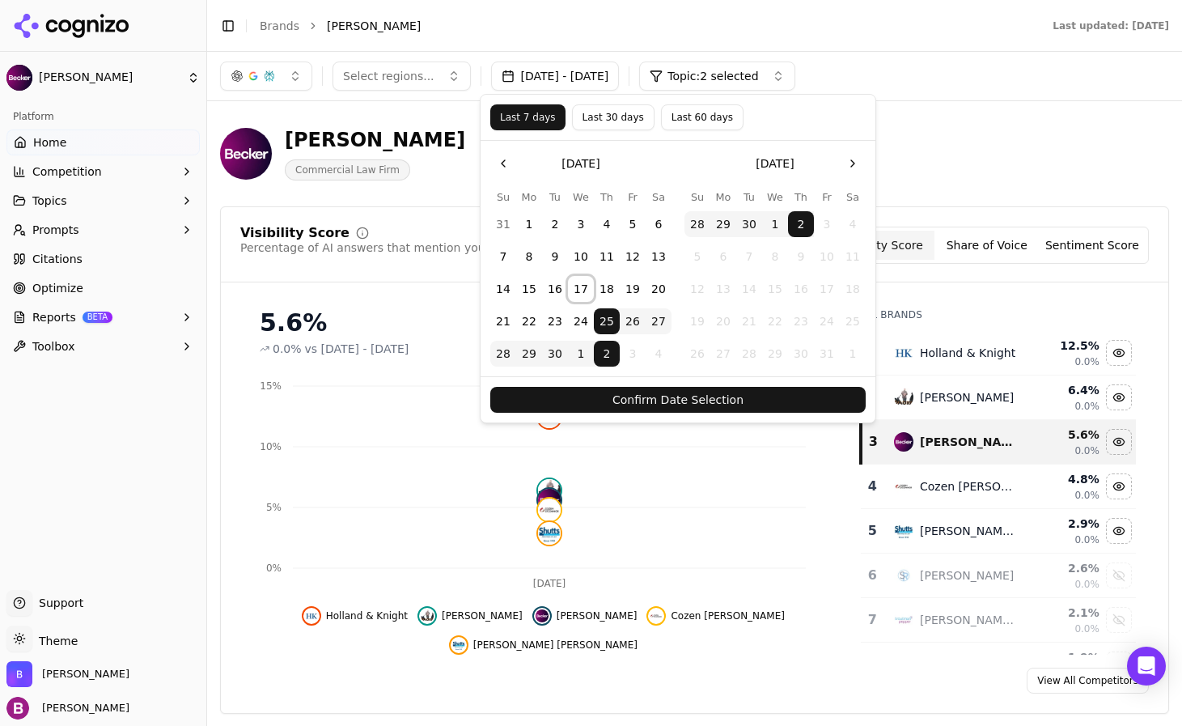
click at [579, 292] on button "17" at bounding box center [581, 289] width 26 height 26
click at [581, 319] on button "24" at bounding box center [581, 321] width 26 height 26
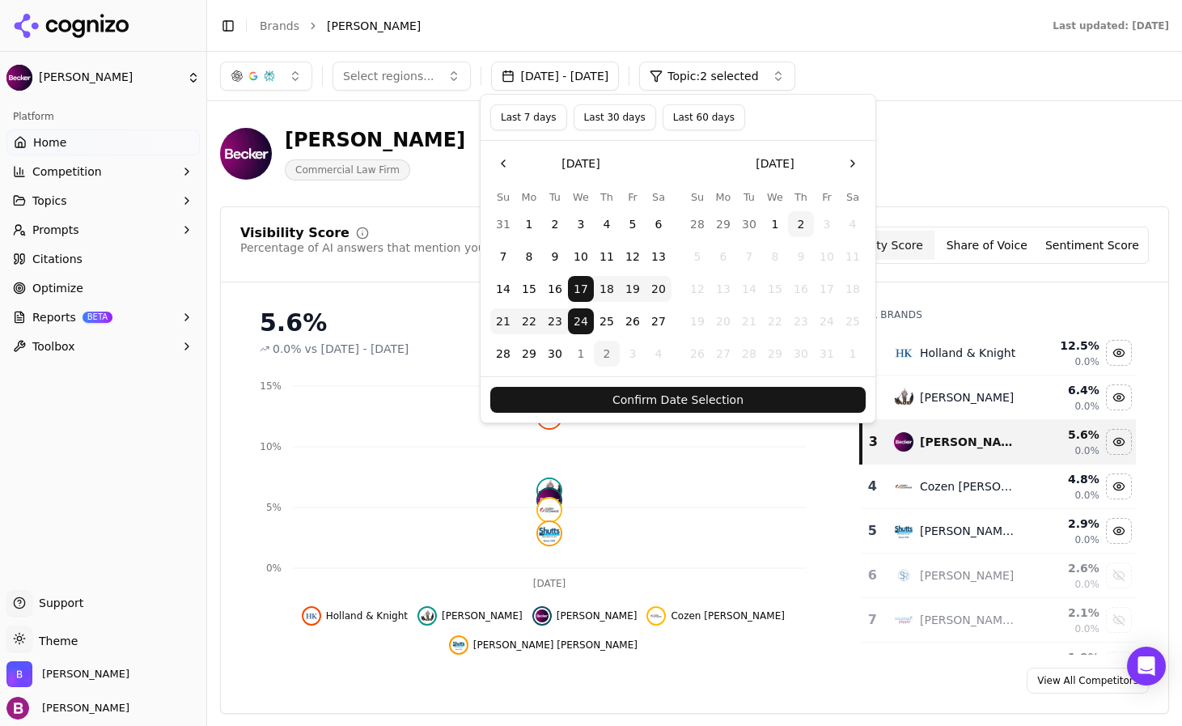
click at [647, 398] on button "Confirm Date Selection" at bounding box center [677, 400] width 375 height 26
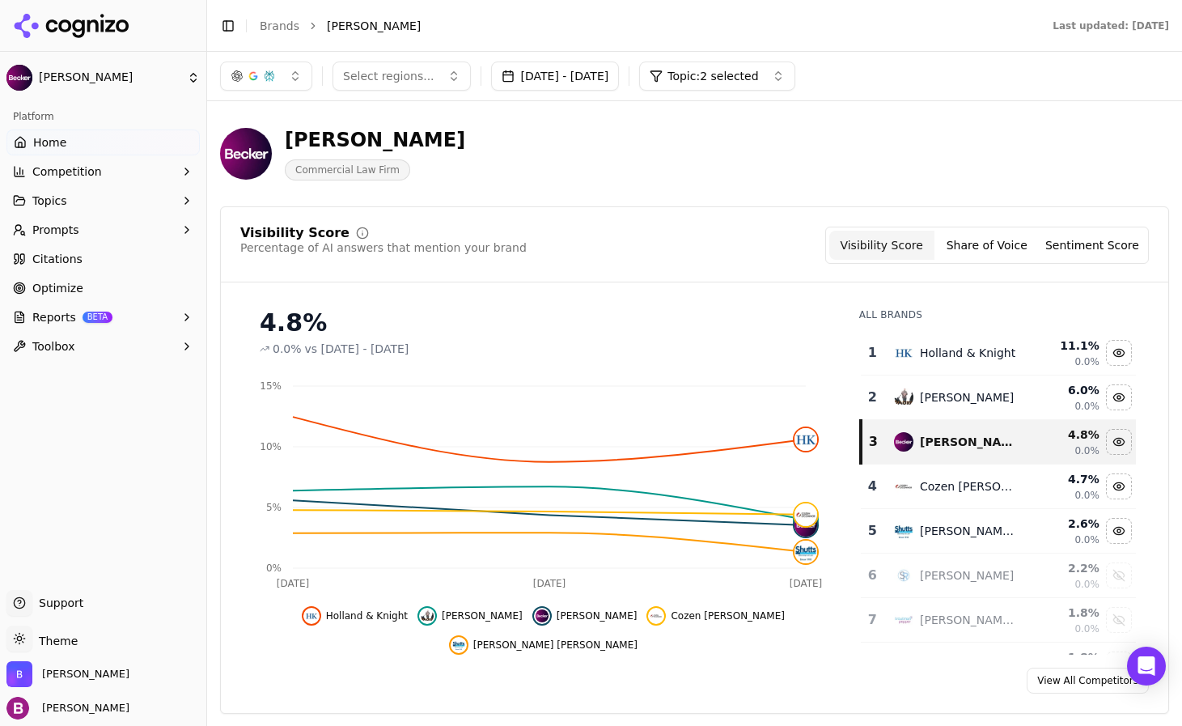
click at [603, 87] on button "[DATE] - [DATE]" at bounding box center [555, 75] width 129 height 29
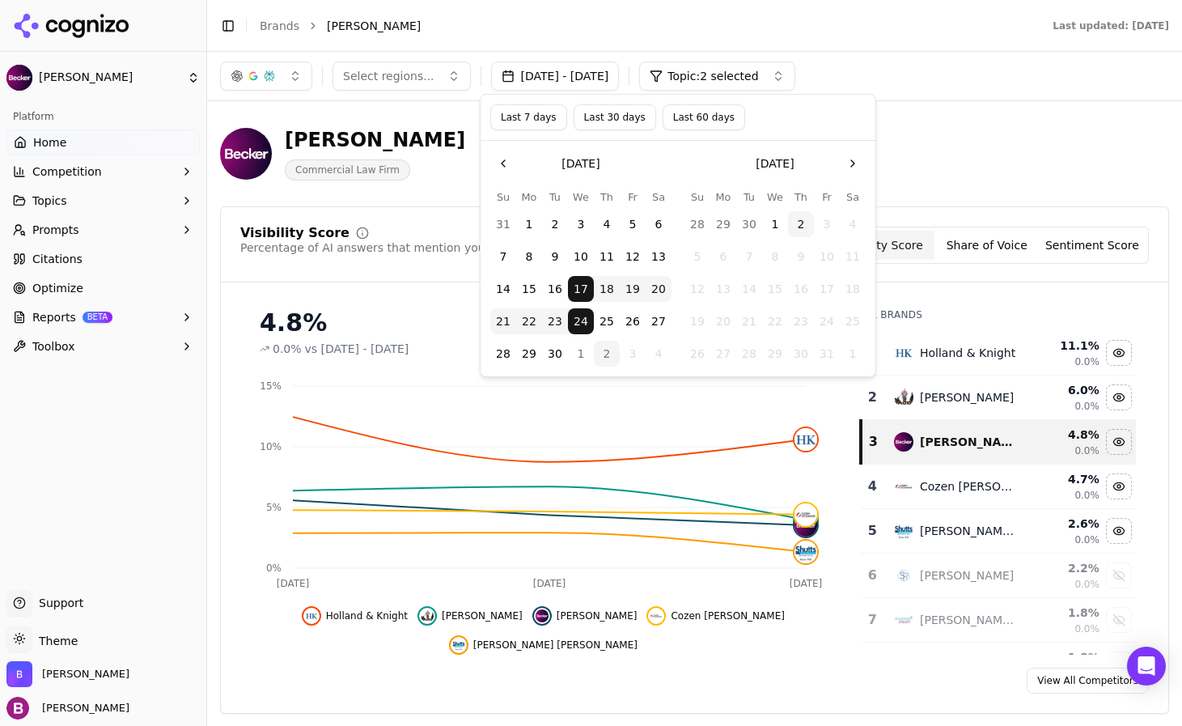
click at [607, 287] on button "18" at bounding box center [607, 289] width 26 height 26
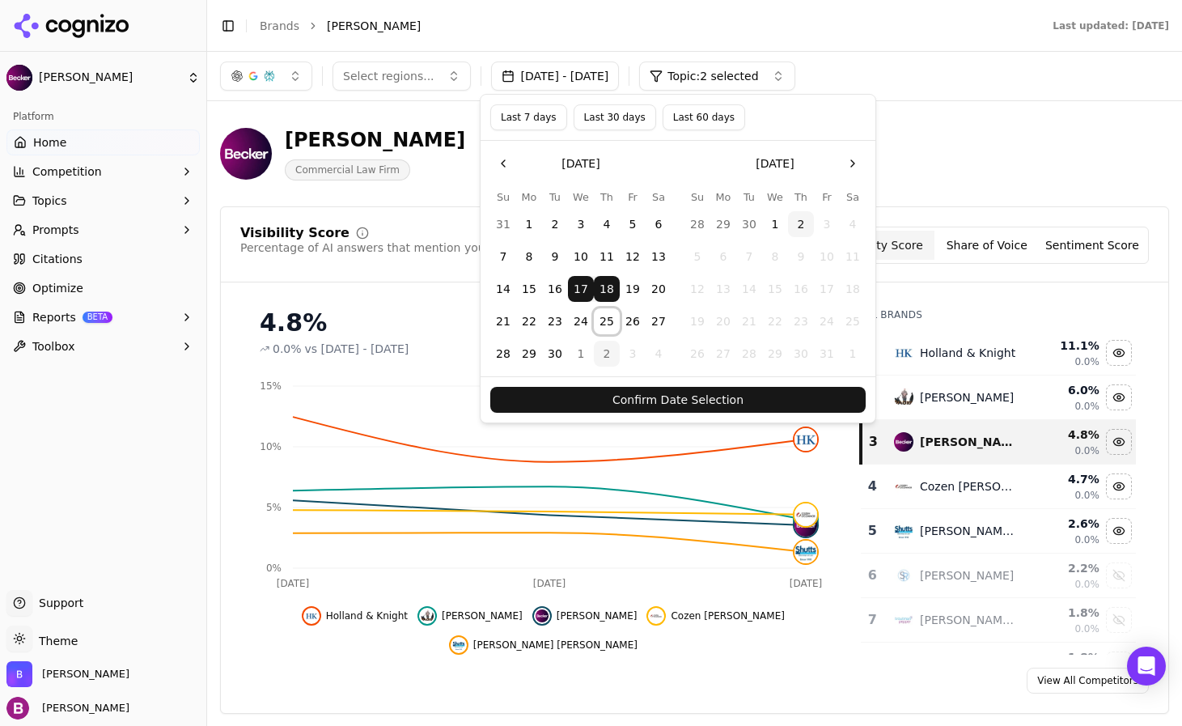
click at [603, 323] on button "25" at bounding box center [607, 321] width 26 height 26
drag, startPoint x: 583, startPoint y: 285, endPoint x: 608, endPoint y: 286, distance: 25.1
click at [608, 286] on tr "14 15 16 17 18 19 20" at bounding box center [580, 289] width 181 height 26
click at [535, 125] on button "Last 7 days" at bounding box center [528, 117] width 77 height 26
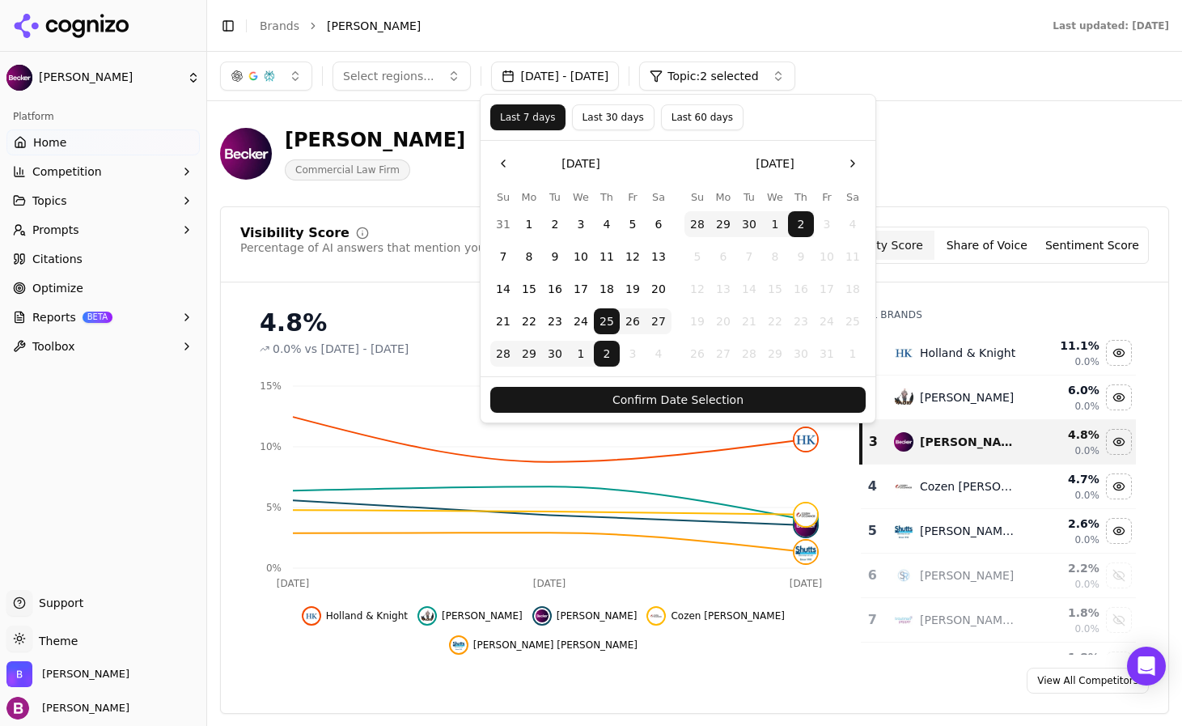
click at [628, 404] on button "Confirm Date Selection" at bounding box center [677, 400] width 375 height 26
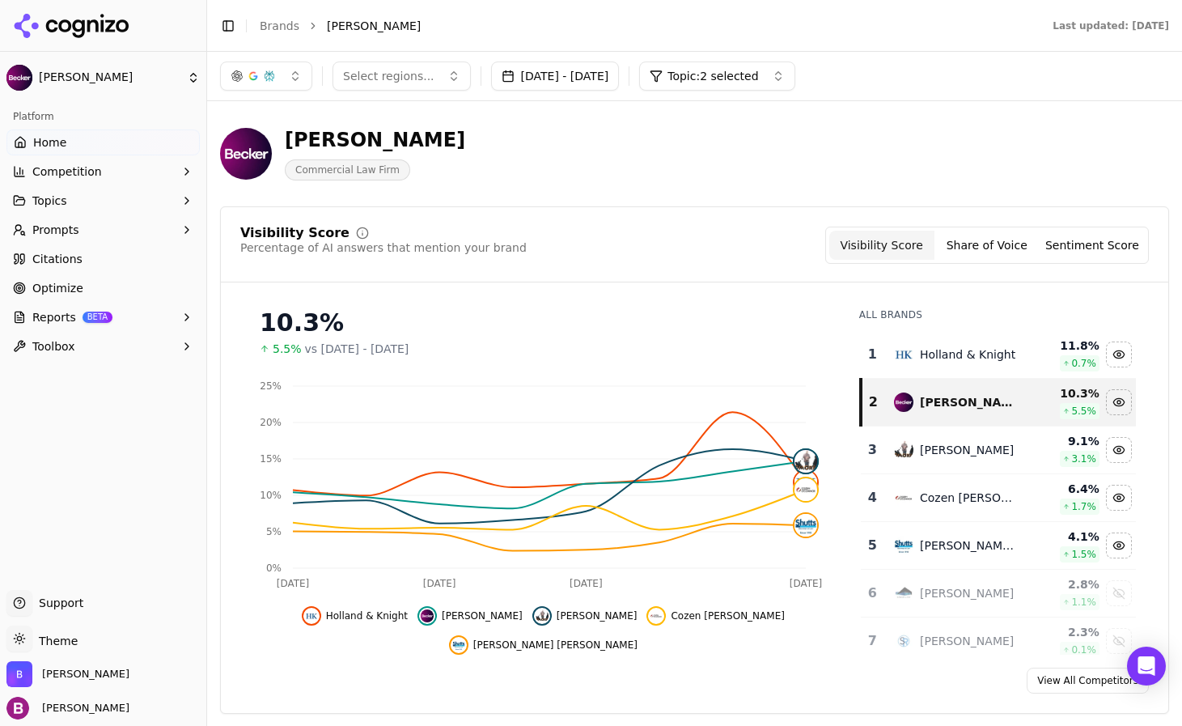
click at [552, 73] on button "[DATE] - [DATE]" at bounding box center [555, 75] width 129 height 29
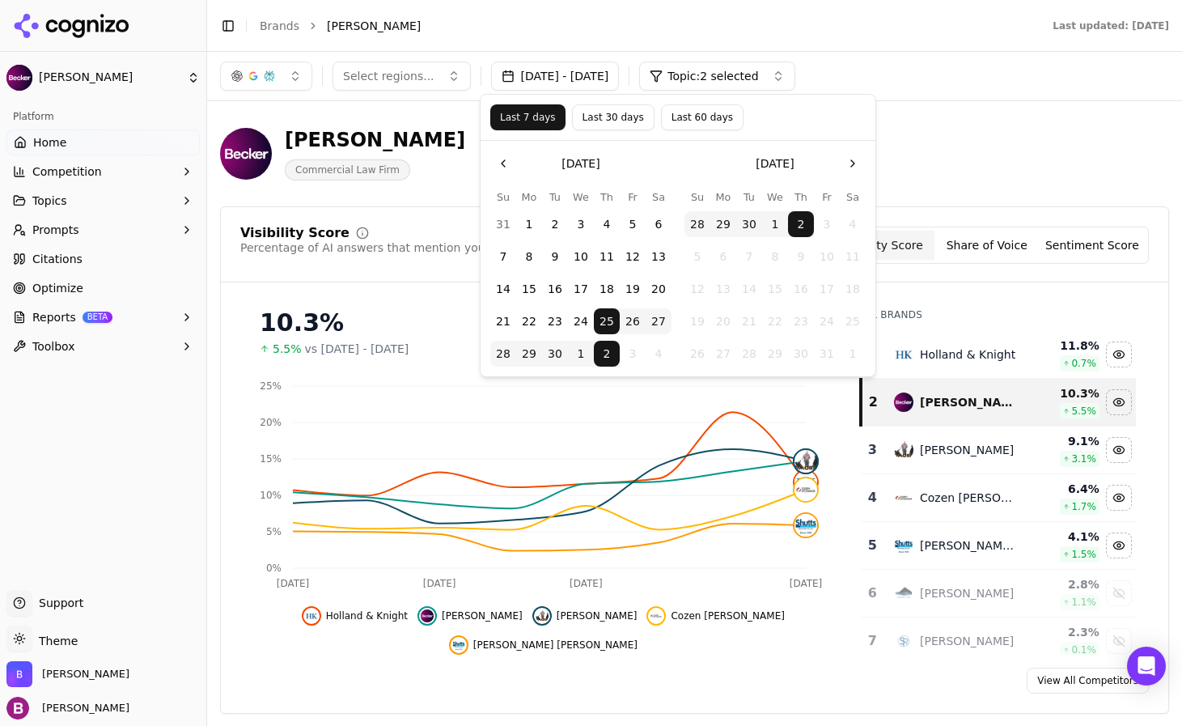
click at [366, 201] on header "[PERSON_NAME] Commercial Law Firm" at bounding box center [694, 160] width 949 height 92
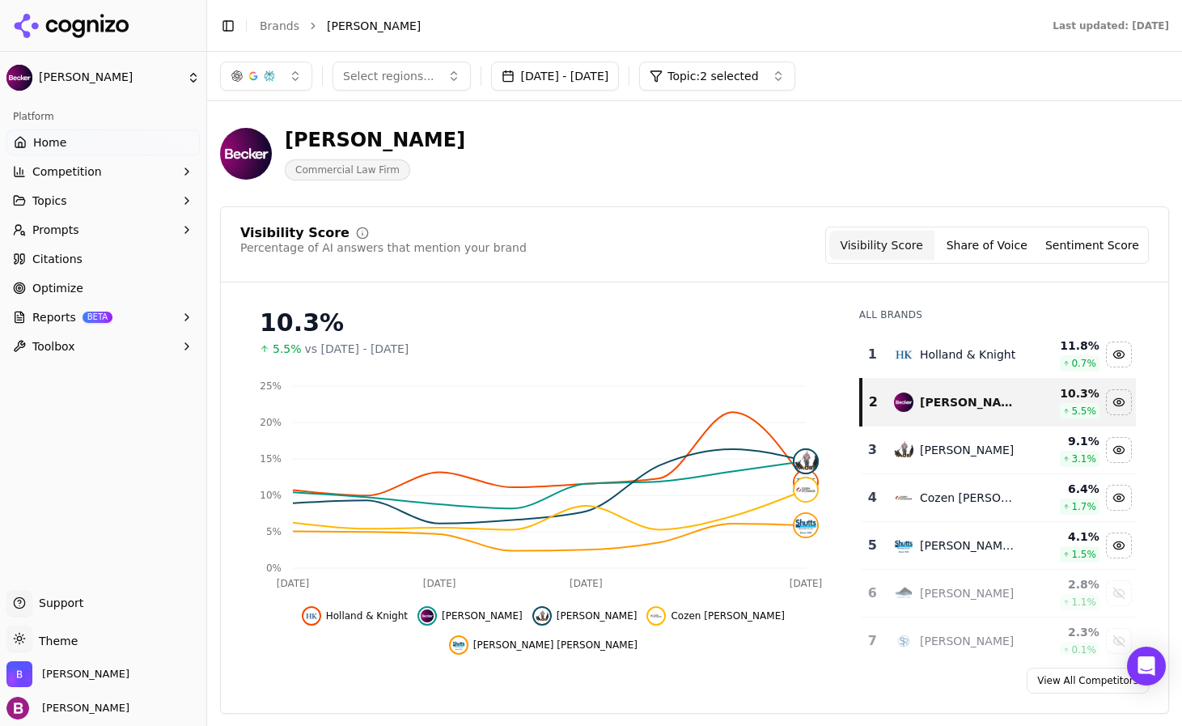
click at [582, 79] on button "[DATE] - [DATE]" at bounding box center [555, 75] width 129 height 29
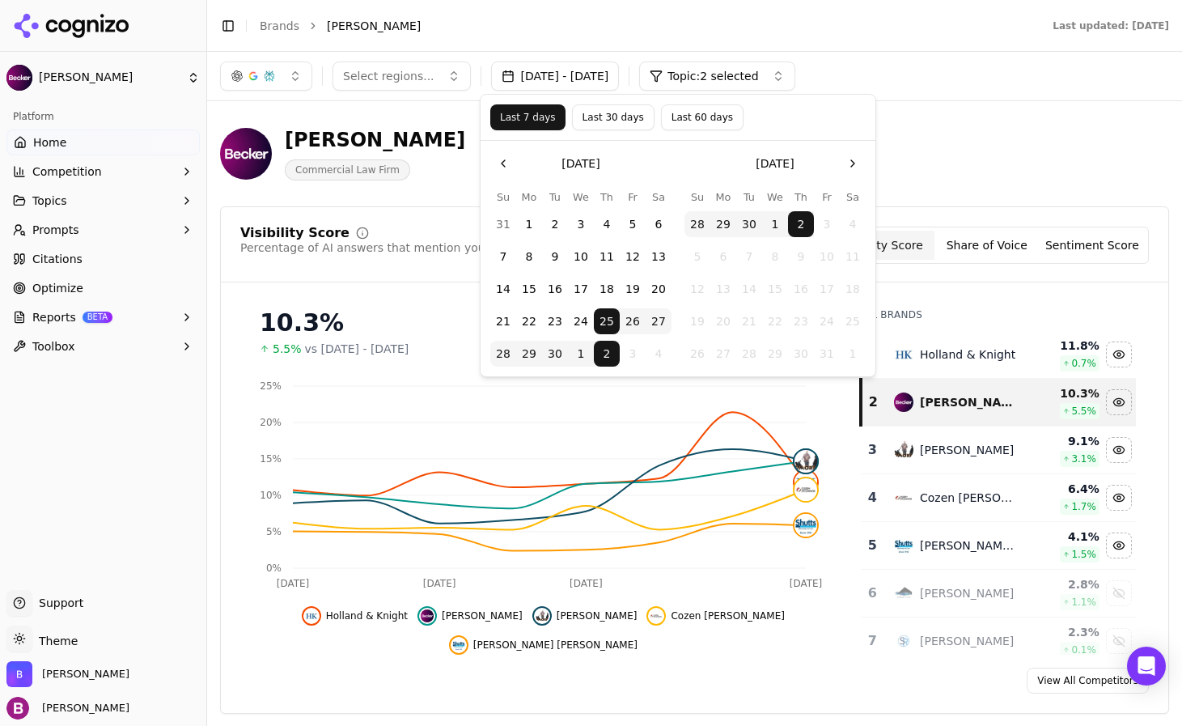
click at [423, 188] on div "[PERSON_NAME] Commercial Law Firm" at bounding box center [694, 153] width 949 height 79
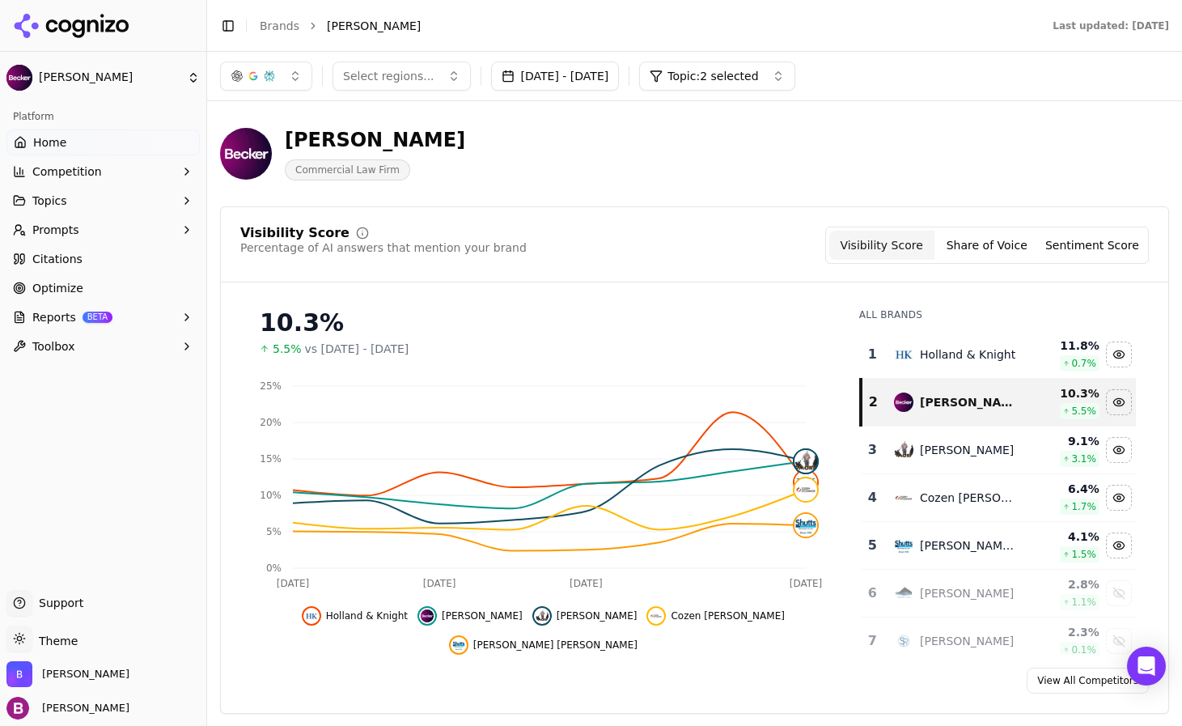
click at [602, 71] on button "[DATE] - [DATE]" at bounding box center [555, 75] width 129 height 29
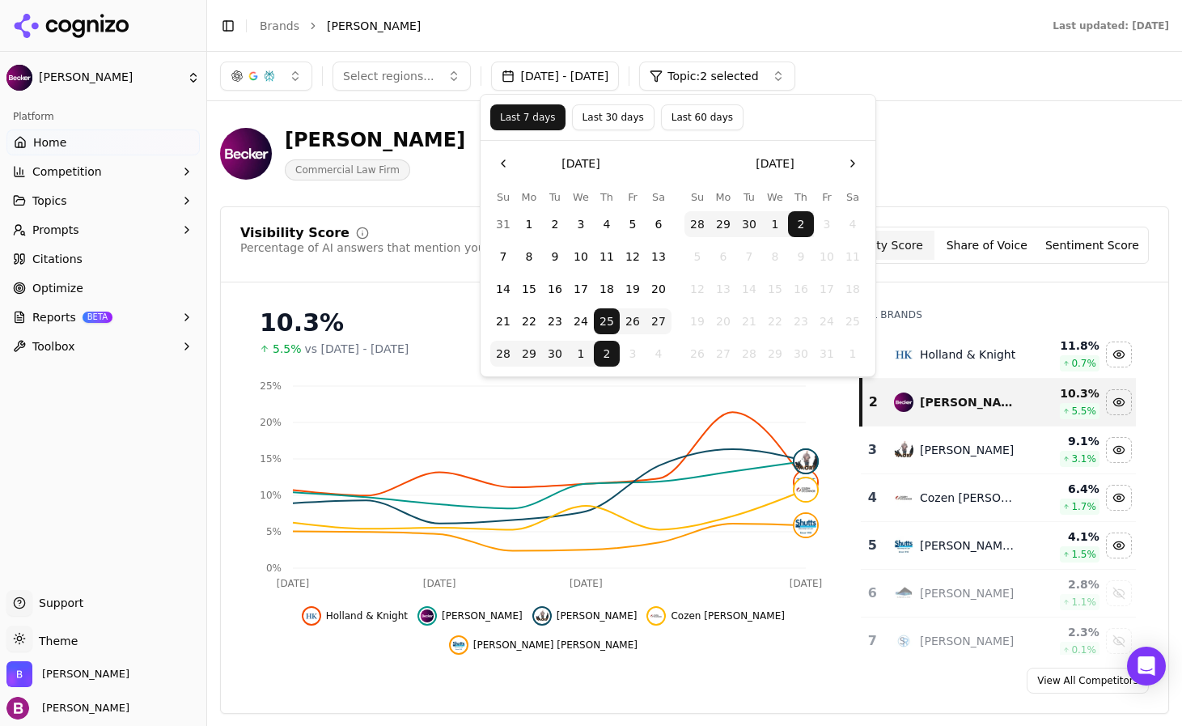
click at [608, 287] on button "18" at bounding box center [607, 289] width 26 height 26
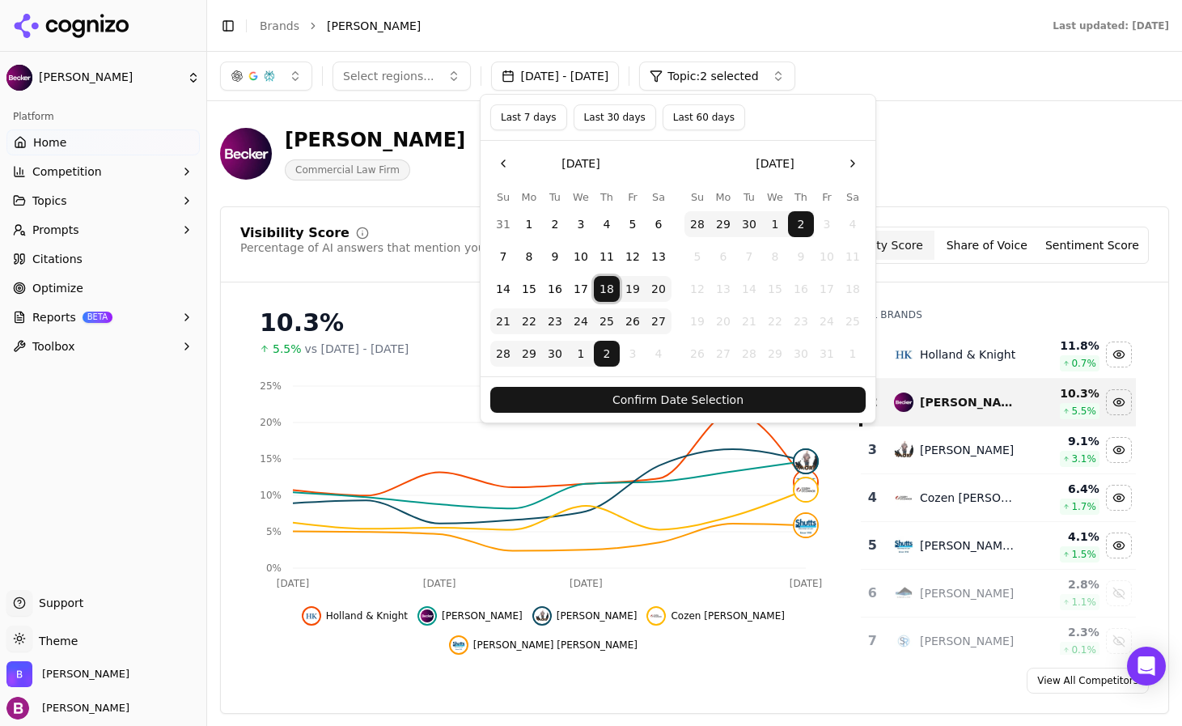
click at [587, 324] on button "24" at bounding box center [581, 321] width 26 height 26
click at [630, 399] on button "Confirm Date Selection" at bounding box center [677, 400] width 375 height 26
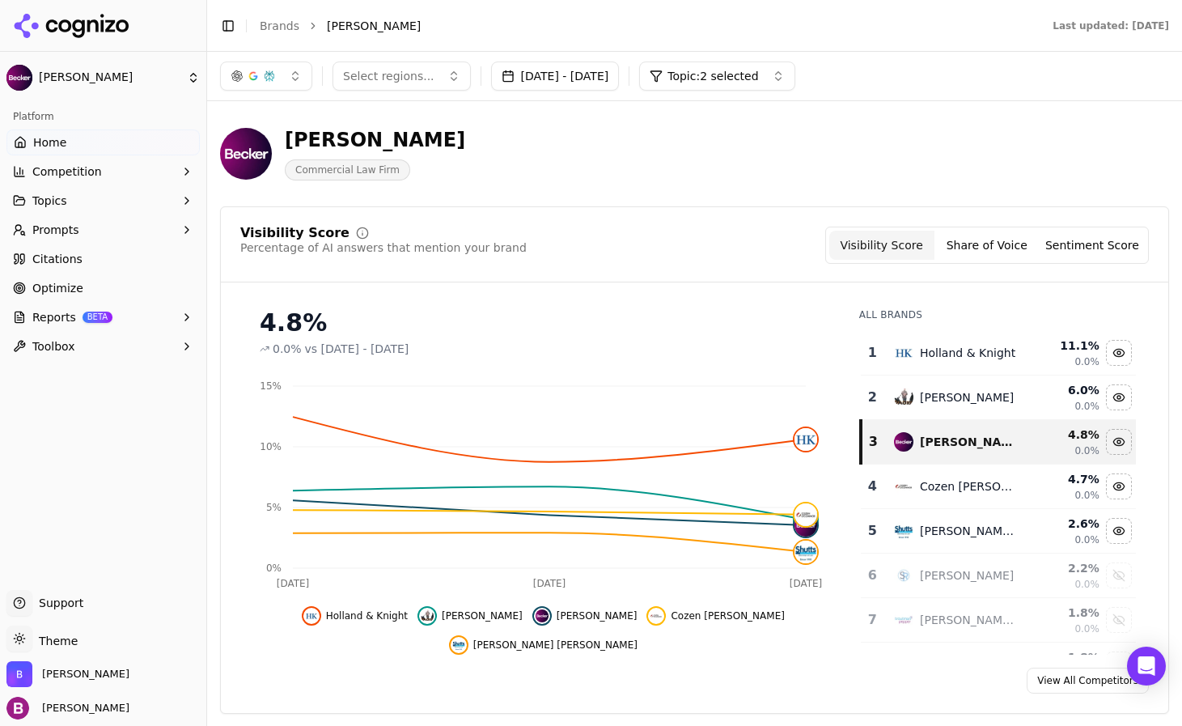
click at [73, 219] on button "Prompts" at bounding box center [102, 230] width 193 height 26
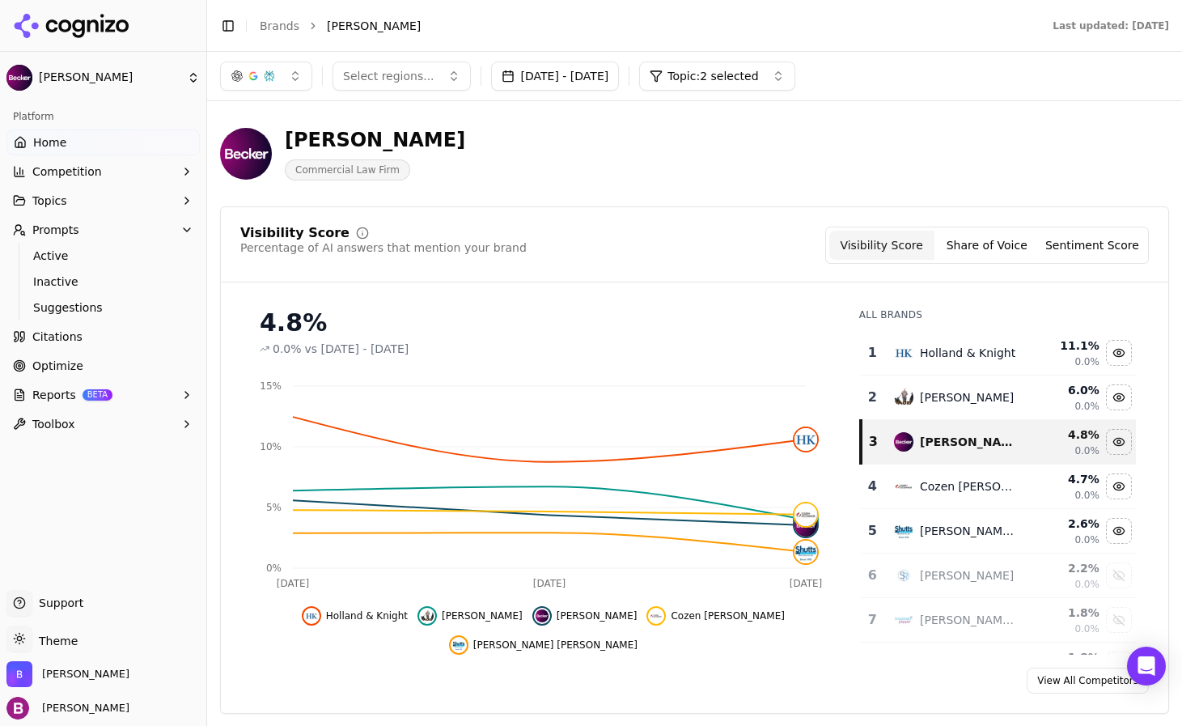
click at [758, 76] on span "Topic: 2 selected" at bounding box center [712, 76] width 91 height 16
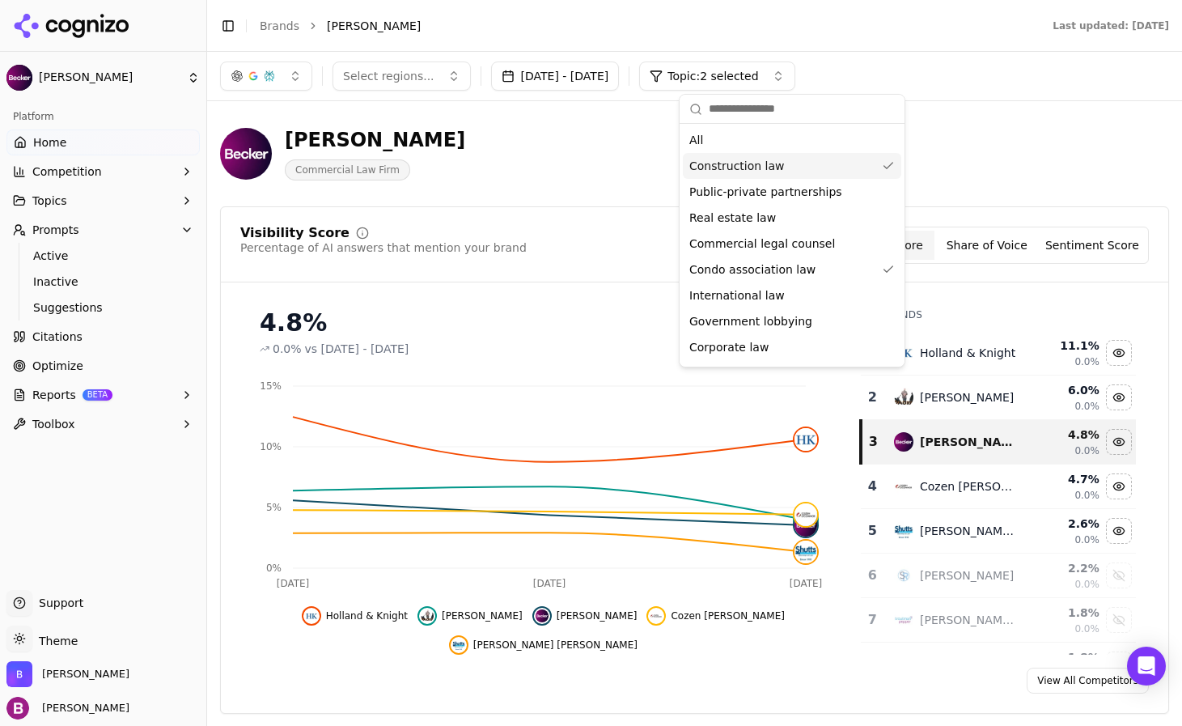
click at [835, 172] on div "Construction law" at bounding box center [792, 166] width 218 height 26
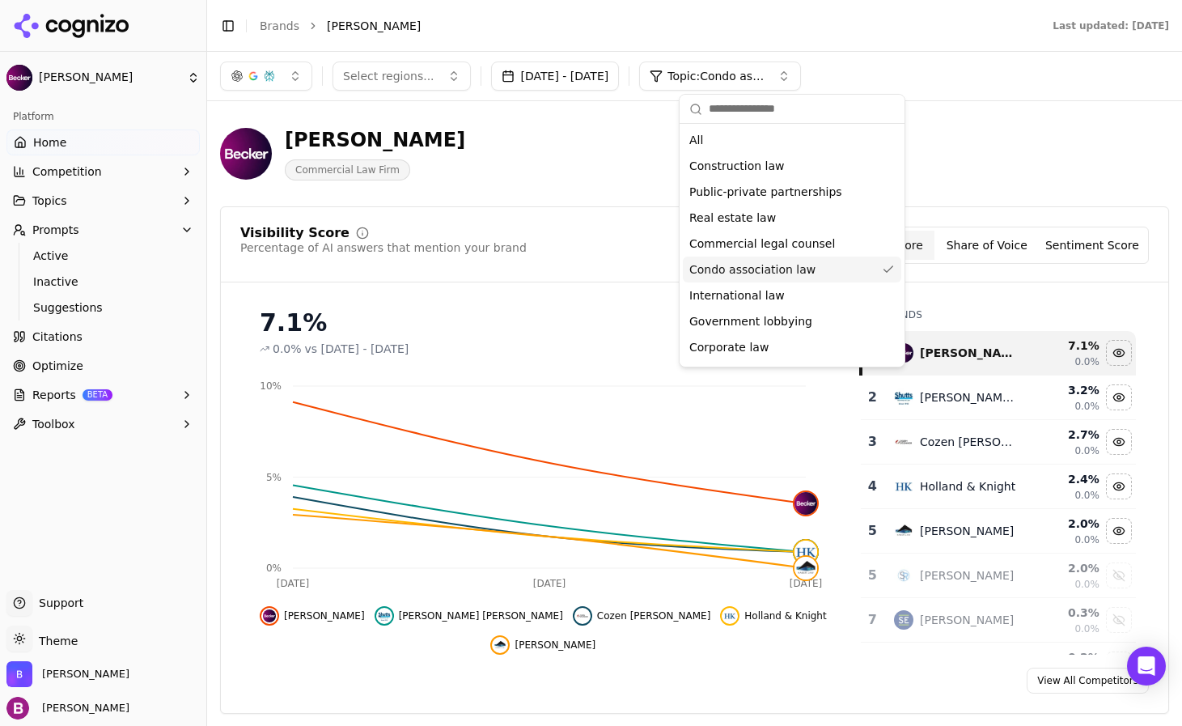
click at [492, 153] on div "[PERSON_NAME] Commercial Law Firm" at bounding box center [582, 153] width 725 height 53
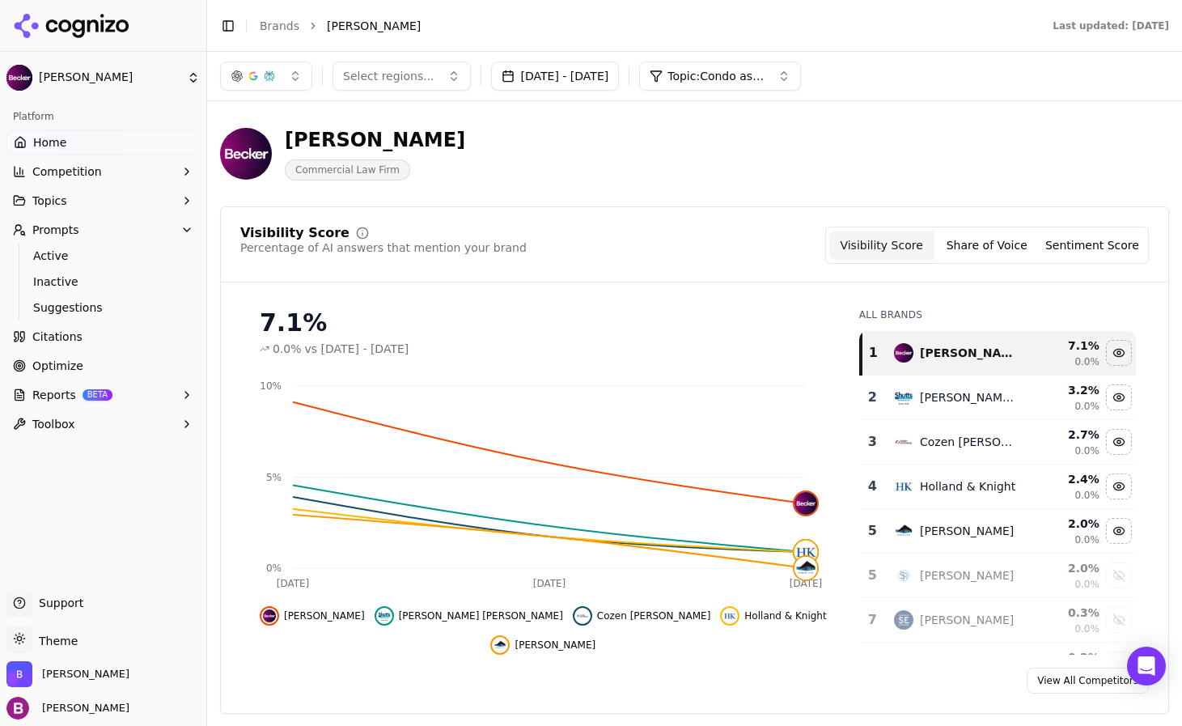
click at [555, 72] on button "[DATE] - [DATE]" at bounding box center [555, 75] width 129 height 29
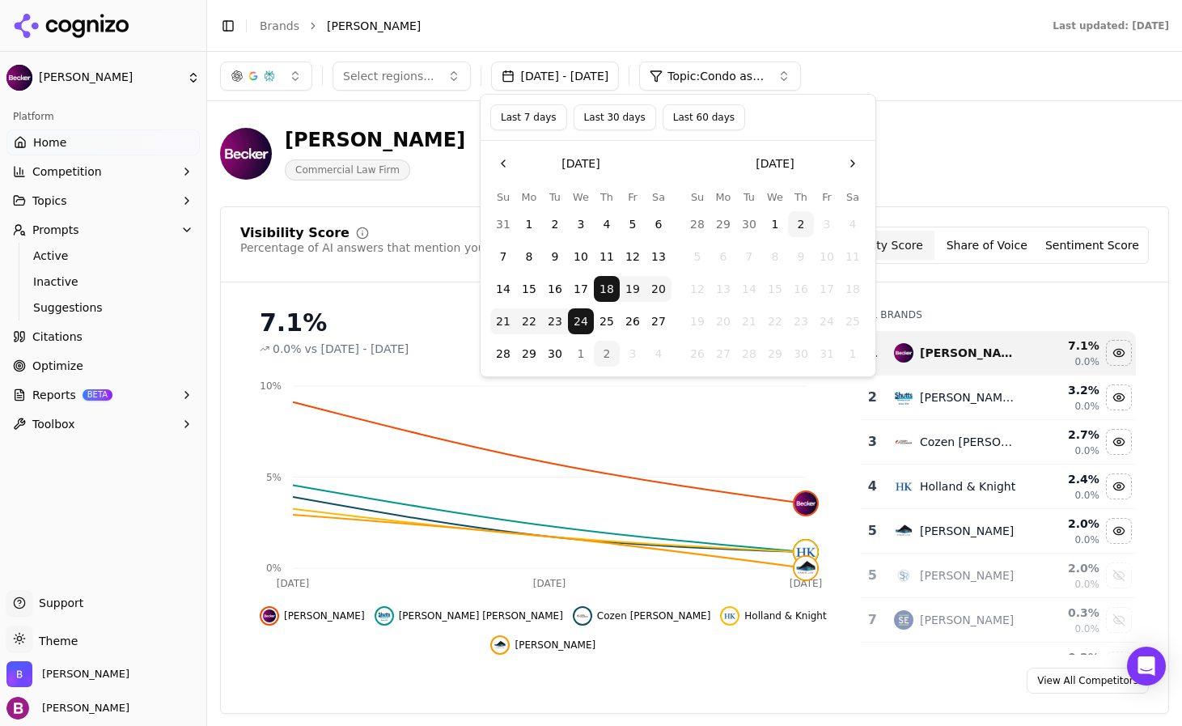
click at [529, 116] on button "Last 7 days" at bounding box center [528, 117] width 77 height 26
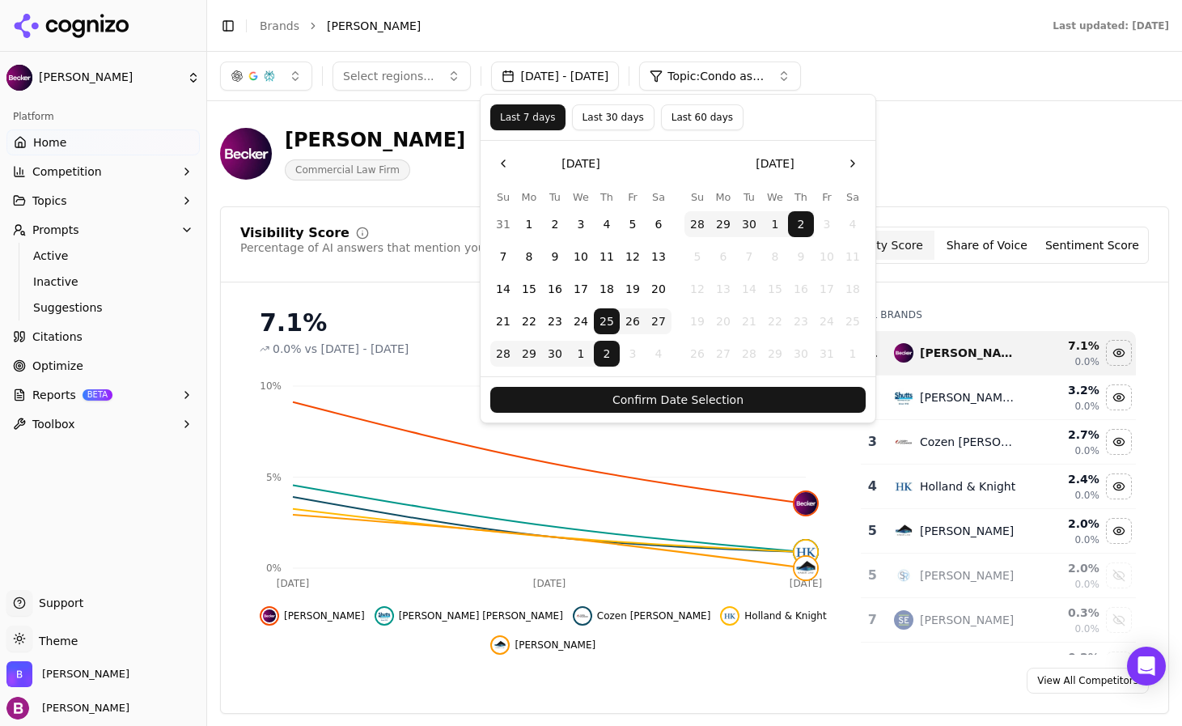
click at [707, 404] on button "Confirm Date Selection" at bounding box center [677, 400] width 375 height 26
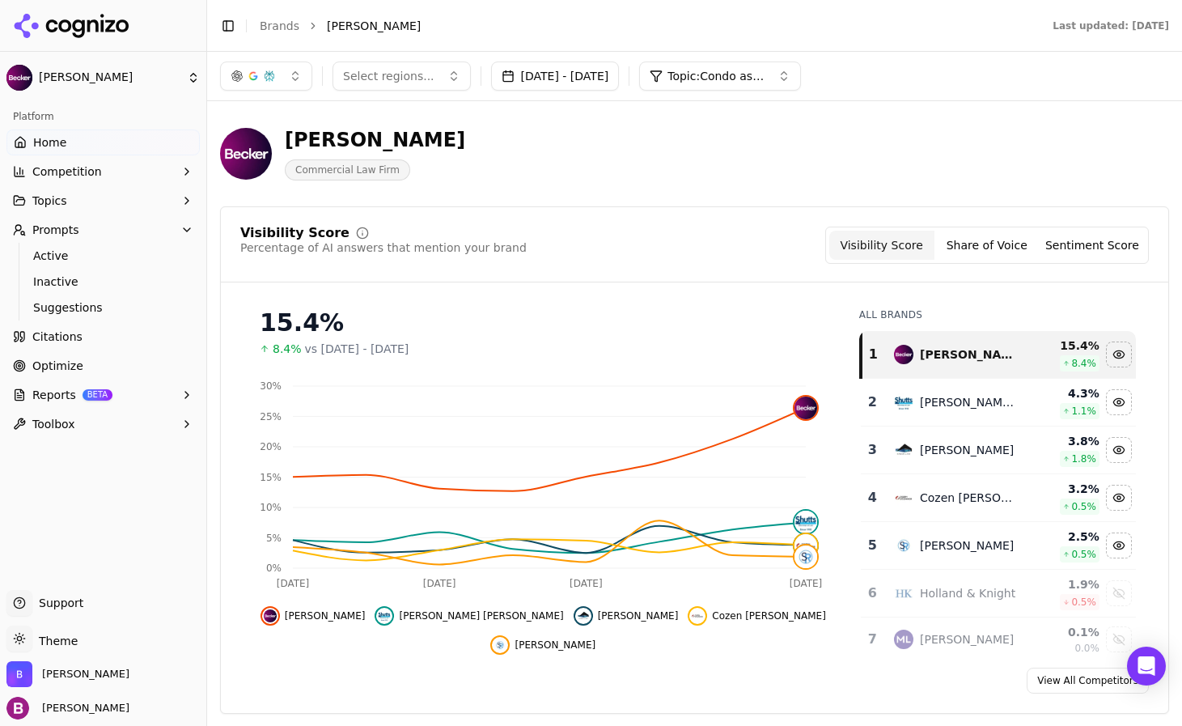
drag, startPoint x: 463, startPoint y: 205, endPoint x: 375, endPoint y: 192, distance: 88.4
click at [461, 205] on header "[PERSON_NAME] Commercial Law Firm" at bounding box center [694, 160] width 949 height 92
